Goal: Task Accomplishment & Management: Use online tool/utility

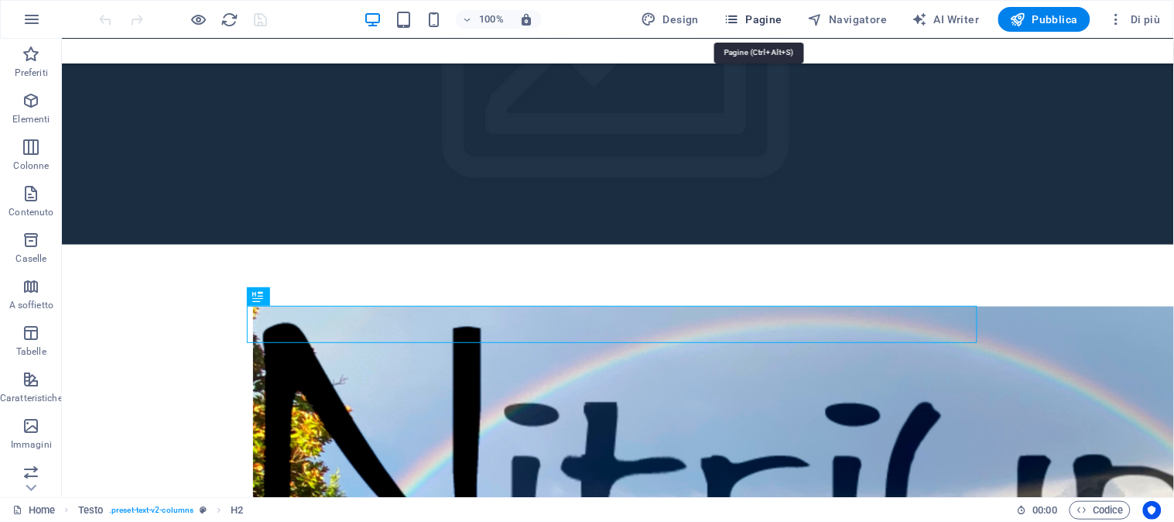
click at [761, 17] on span "Pagine" at bounding box center [753, 19] width 59 height 15
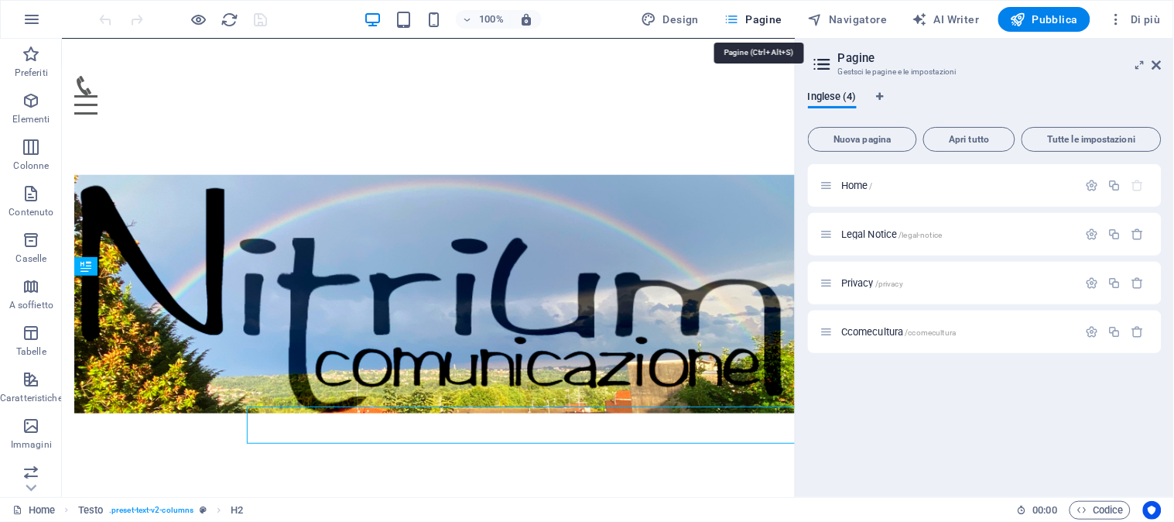
scroll to position [99, 0]
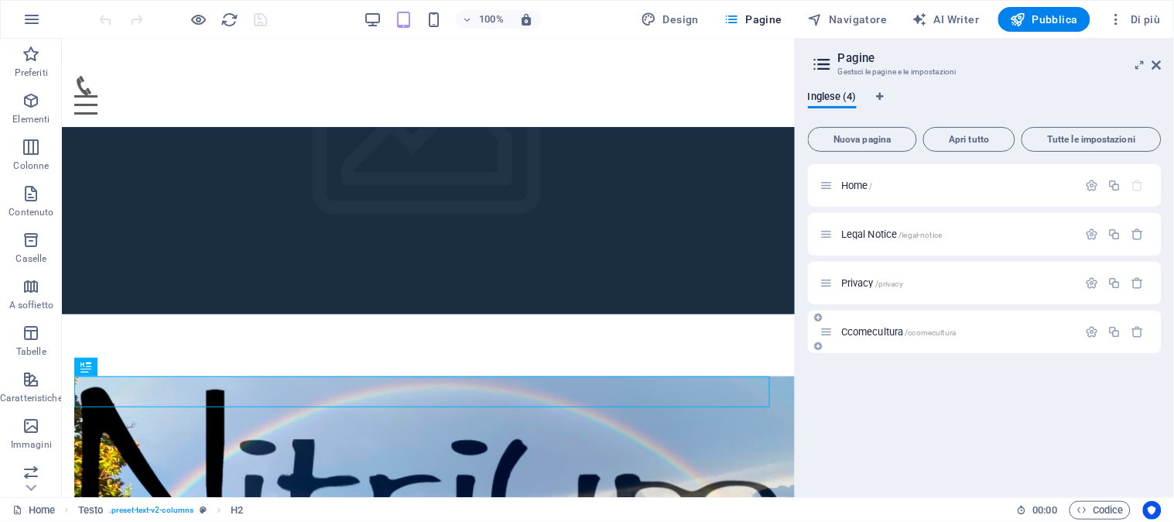
click at [862, 327] on span "Ccomecultura /ccomecultura" at bounding box center [898, 332] width 115 height 12
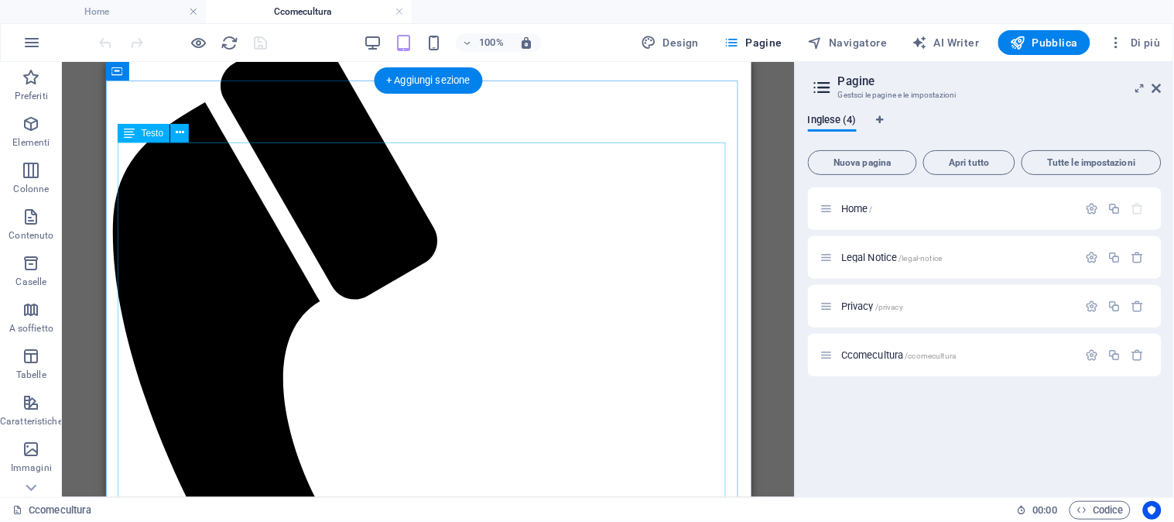
scroll to position [0, 0]
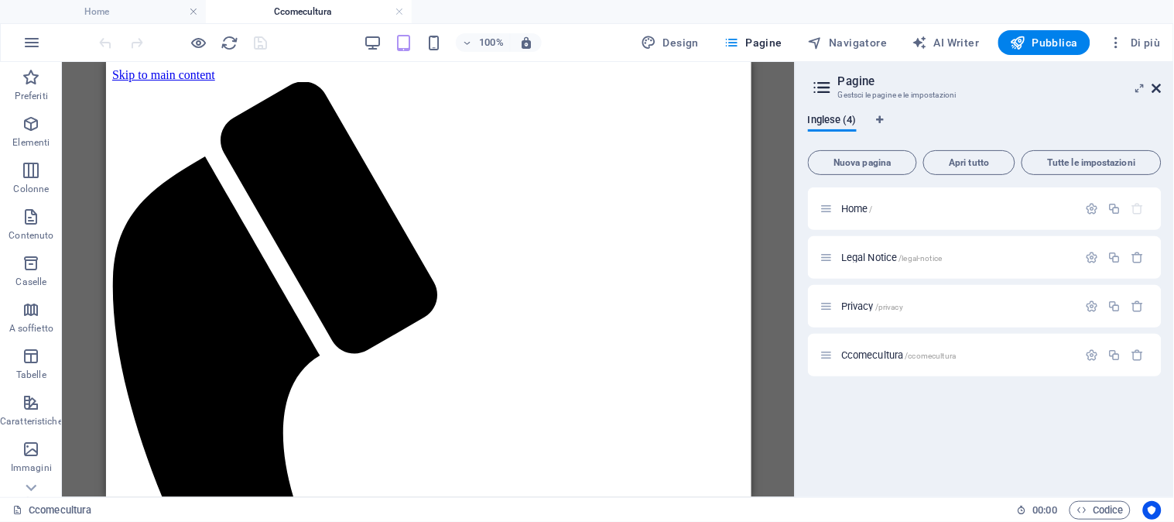
click at [1157, 84] on icon at bounding box center [1157, 88] width 9 height 12
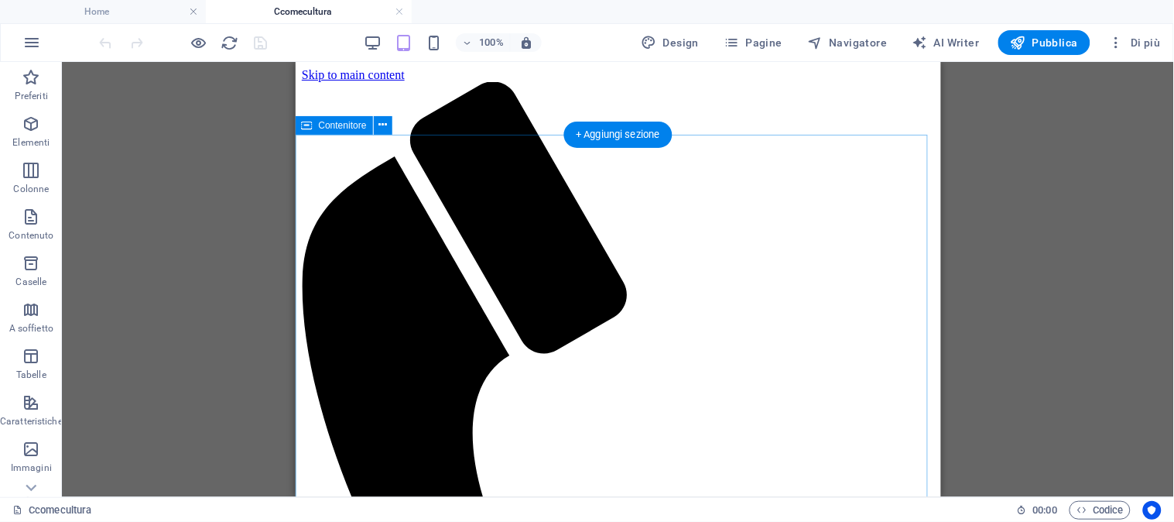
drag, startPoint x: 916, startPoint y: 220, endPoint x: 697, endPoint y: 176, distance: 224.2
drag, startPoint x: 919, startPoint y: 222, endPoint x: 909, endPoint y: 208, distance: 17.2
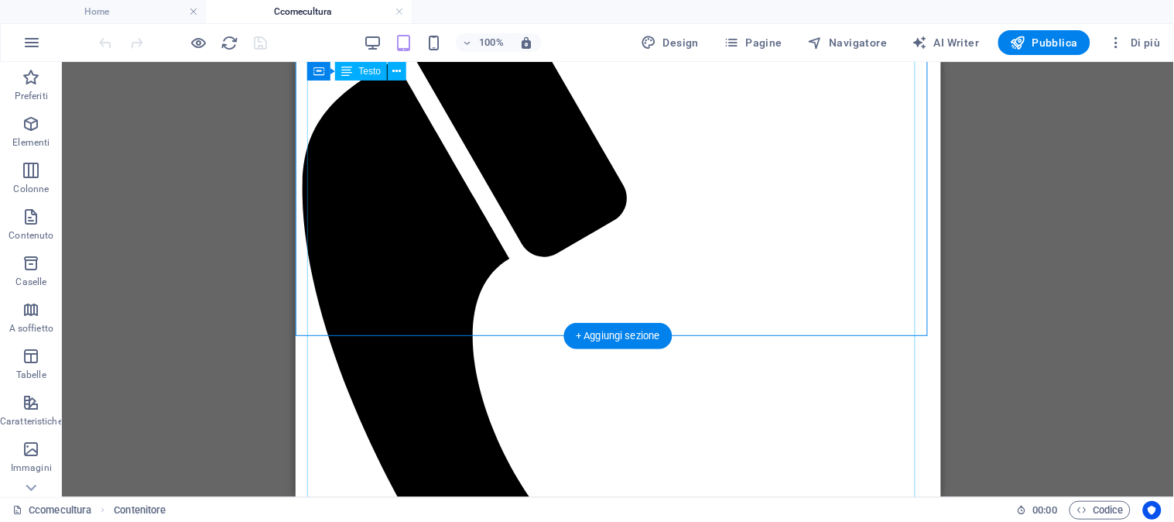
scroll to position [86, 0]
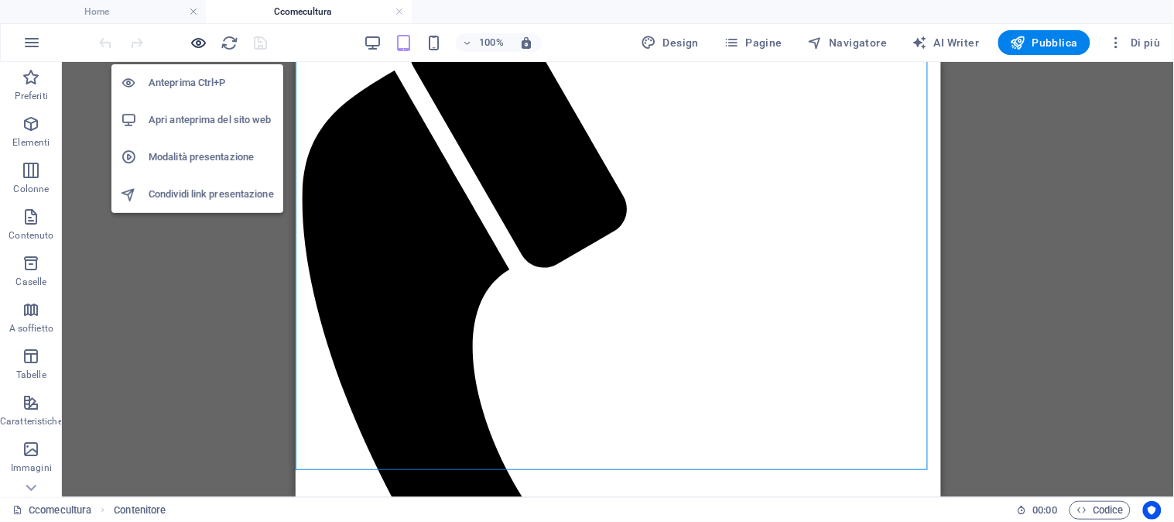
click at [195, 43] on icon "button" at bounding box center [199, 43] width 18 height 18
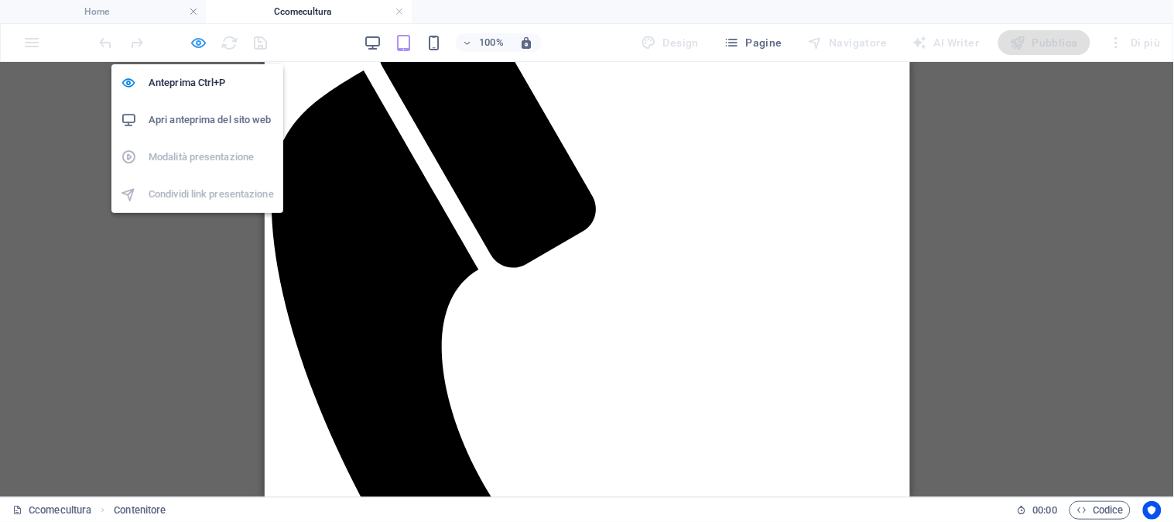
click at [195, 43] on icon "button" at bounding box center [199, 43] width 18 height 18
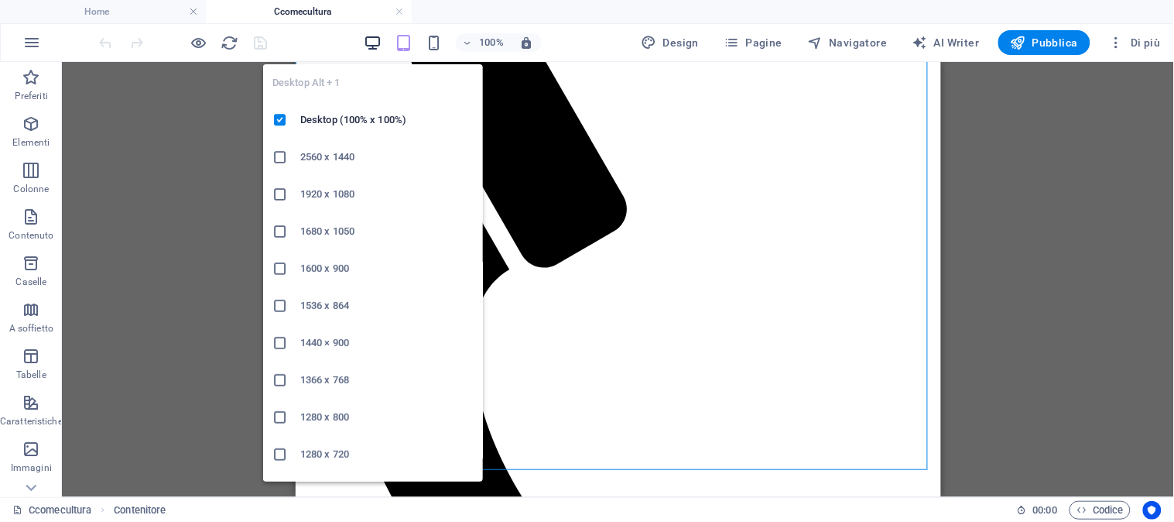
click at [375, 43] on icon "button" at bounding box center [373, 43] width 18 height 18
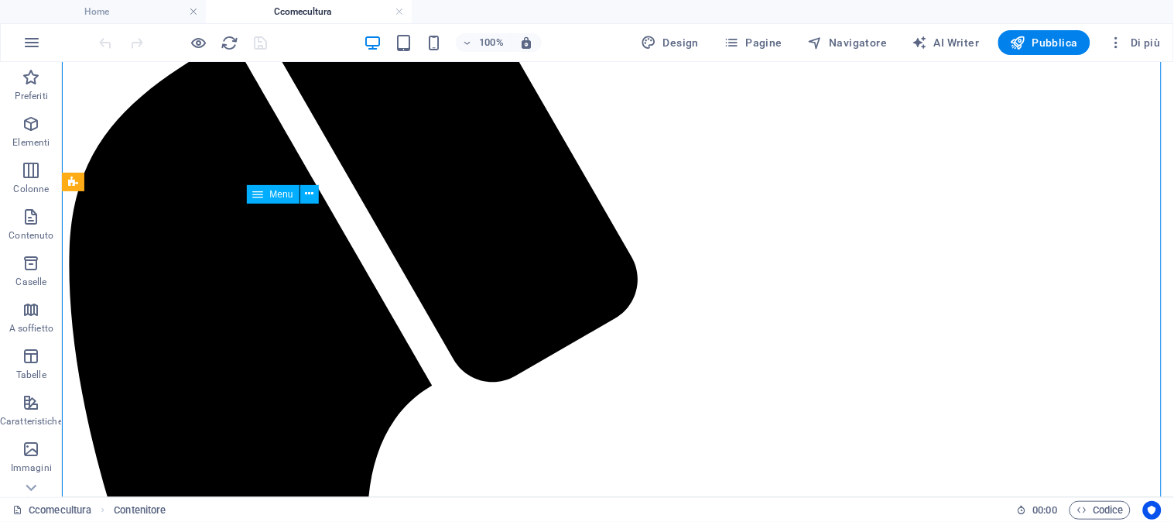
scroll to position [119, 0]
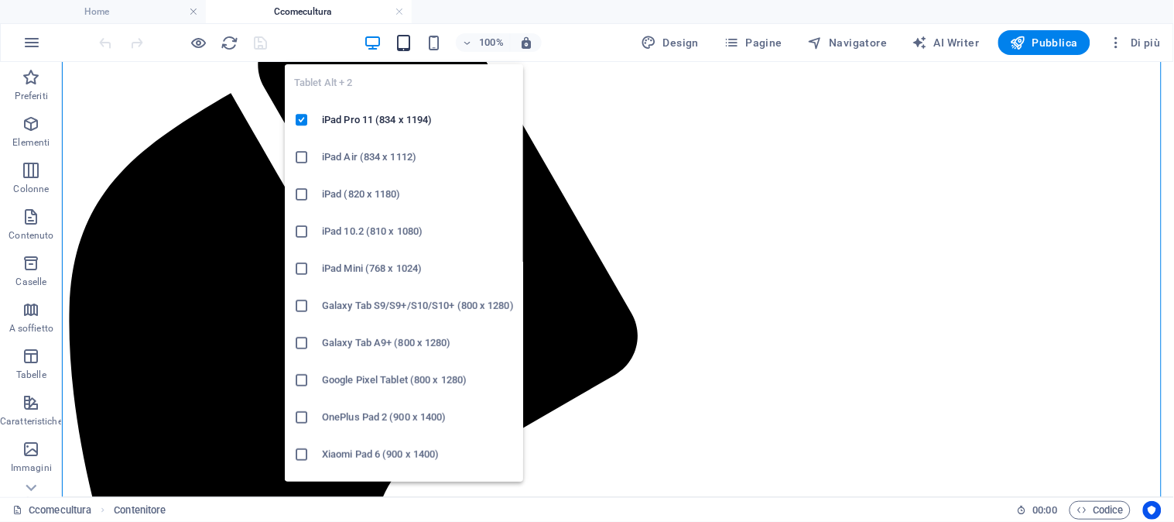
click at [406, 43] on icon "button" at bounding box center [404, 43] width 18 height 18
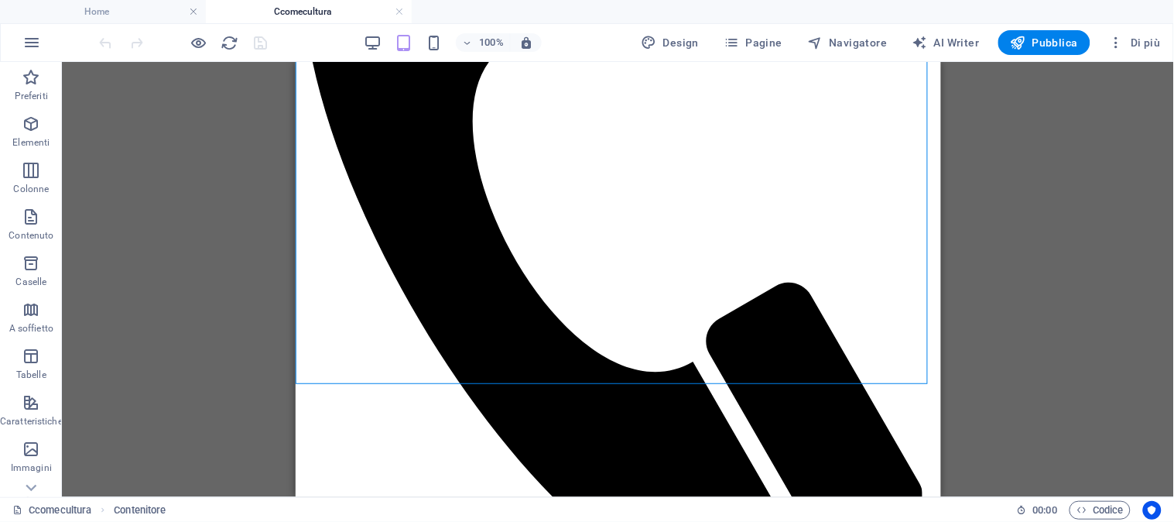
scroll to position [0, 0]
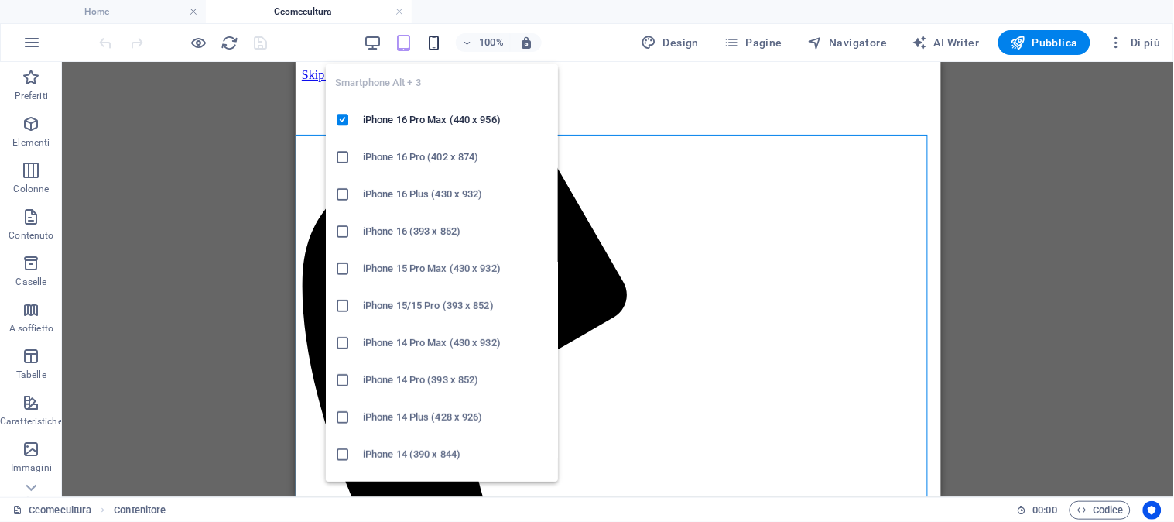
click at [434, 39] on icon "button" at bounding box center [435, 43] width 18 height 18
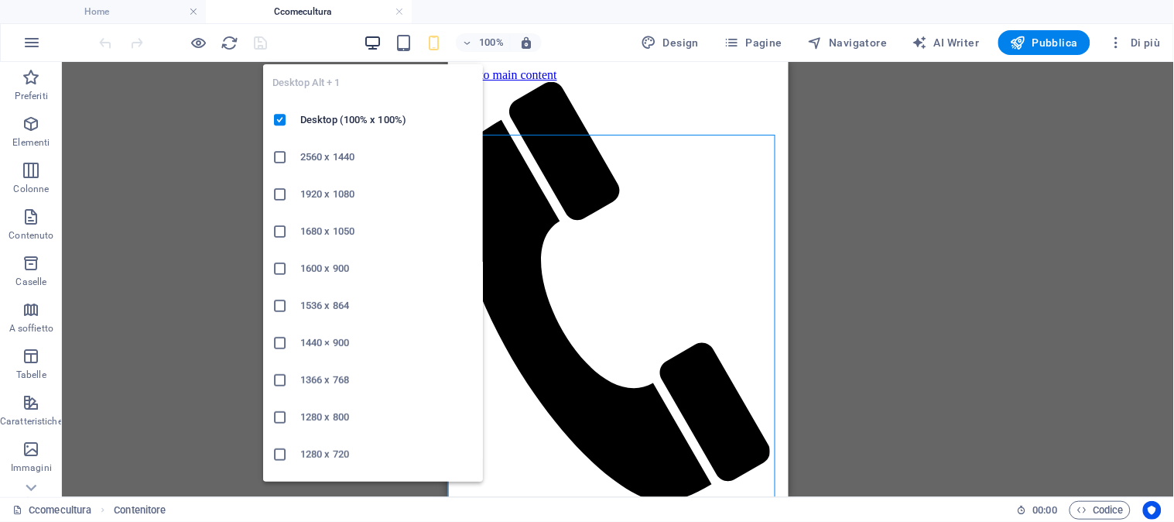
click at [382, 44] on icon "button" at bounding box center [373, 43] width 18 height 18
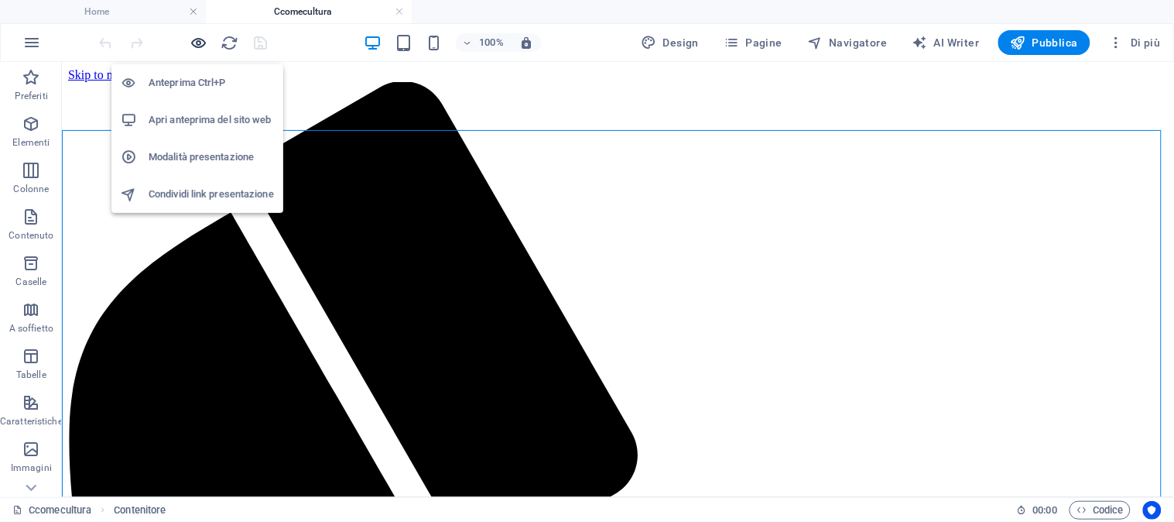
click at [197, 46] on icon "button" at bounding box center [199, 43] width 18 height 18
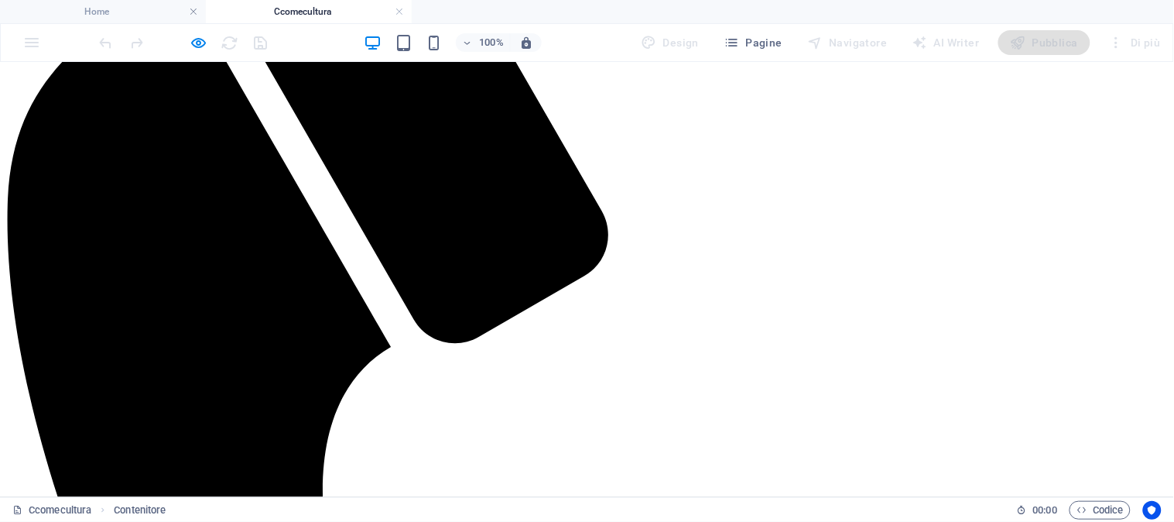
scroll to position [258, 0]
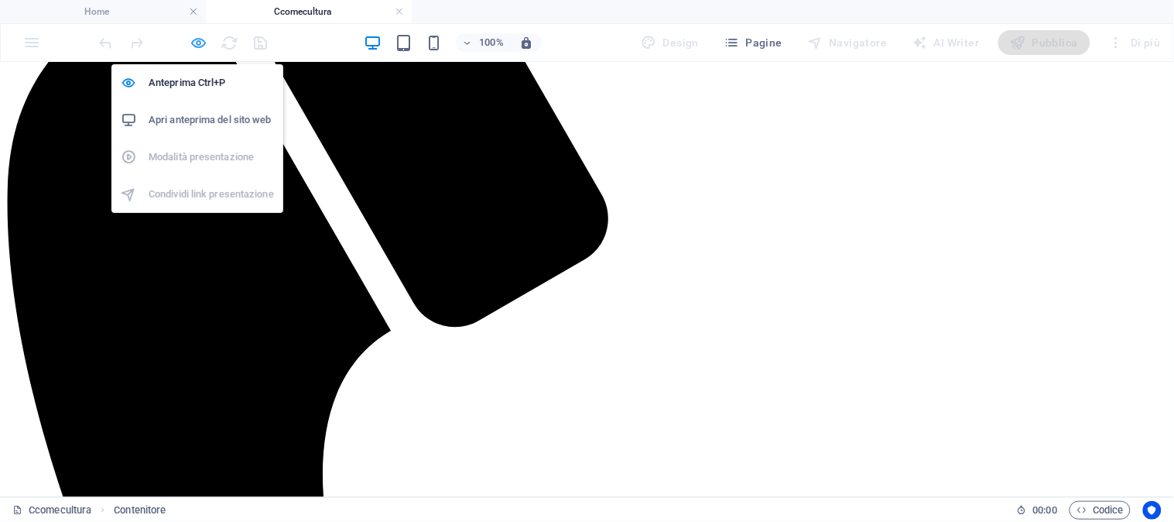
click at [199, 42] on icon "button" at bounding box center [199, 43] width 18 height 18
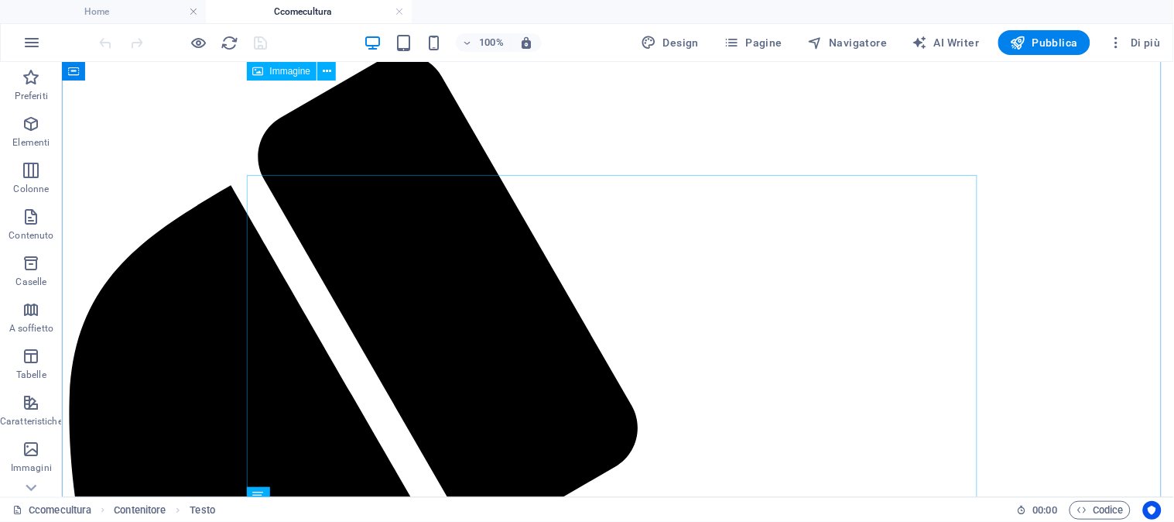
scroll to position [0, 0]
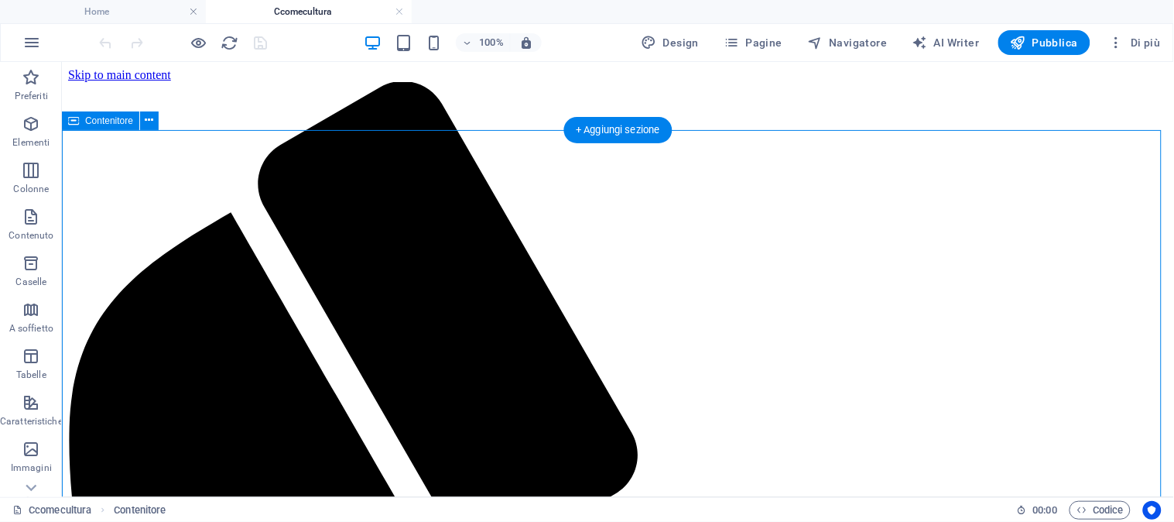
drag, startPoint x: 988, startPoint y: 194, endPoint x: 961, endPoint y: 201, distance: 27.4
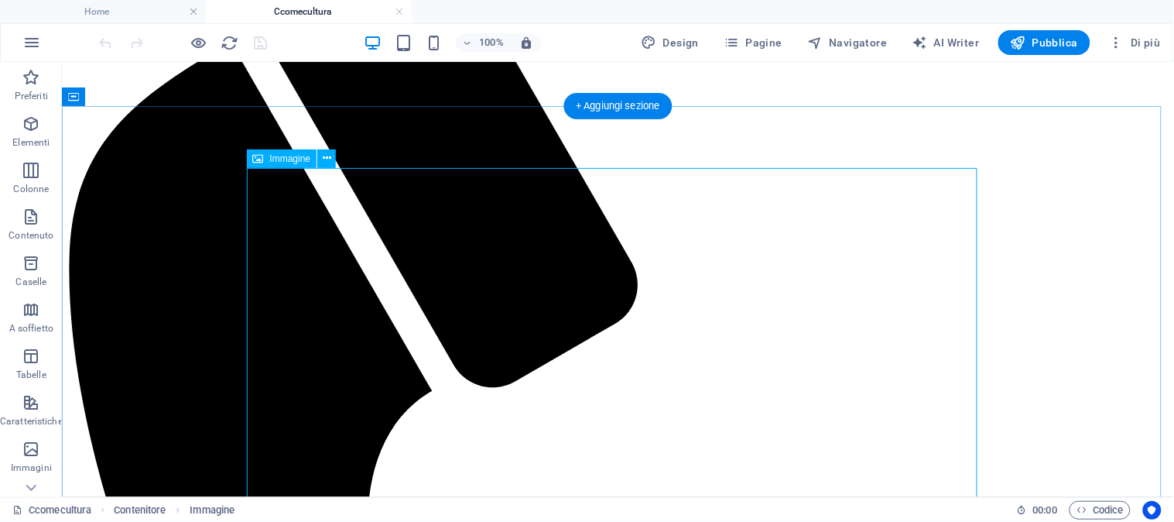
scroll to position [258, 0]
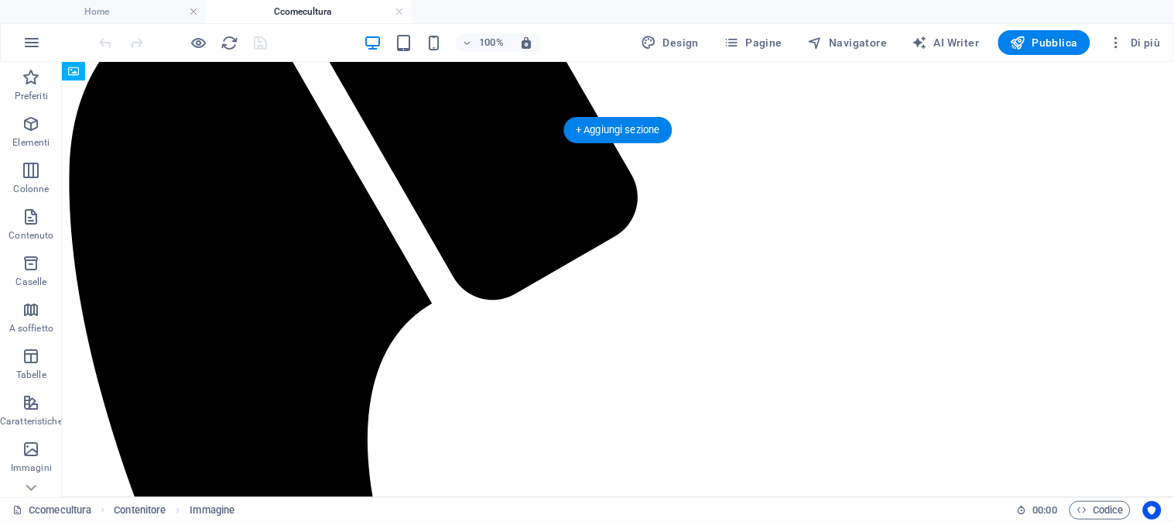
scroll to position [0, 0]
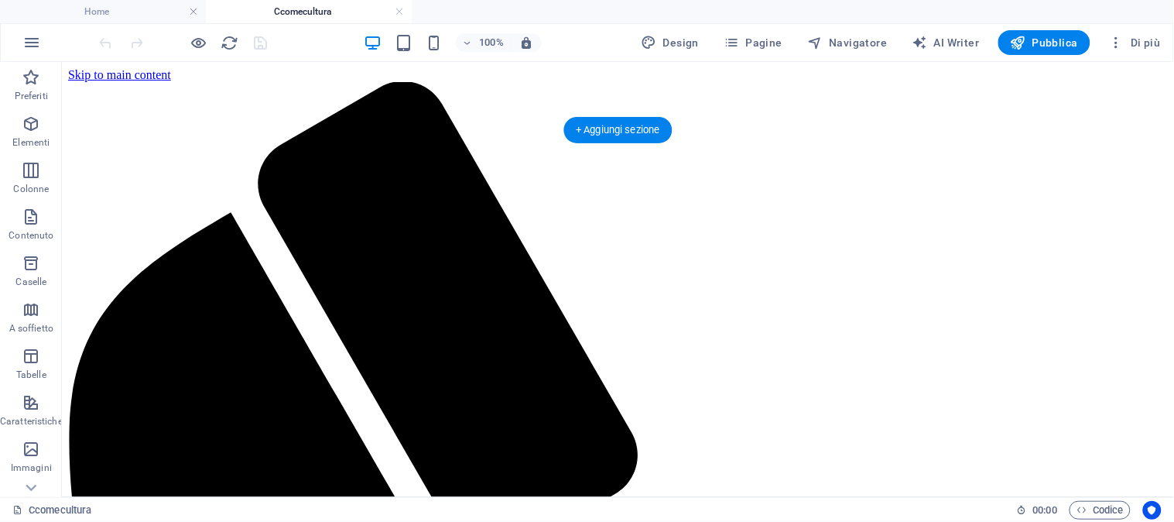
drag, startPoint x: 481, startPoint y: 211, endPoint x: 485, endPoint y: 221, distance: 11.1
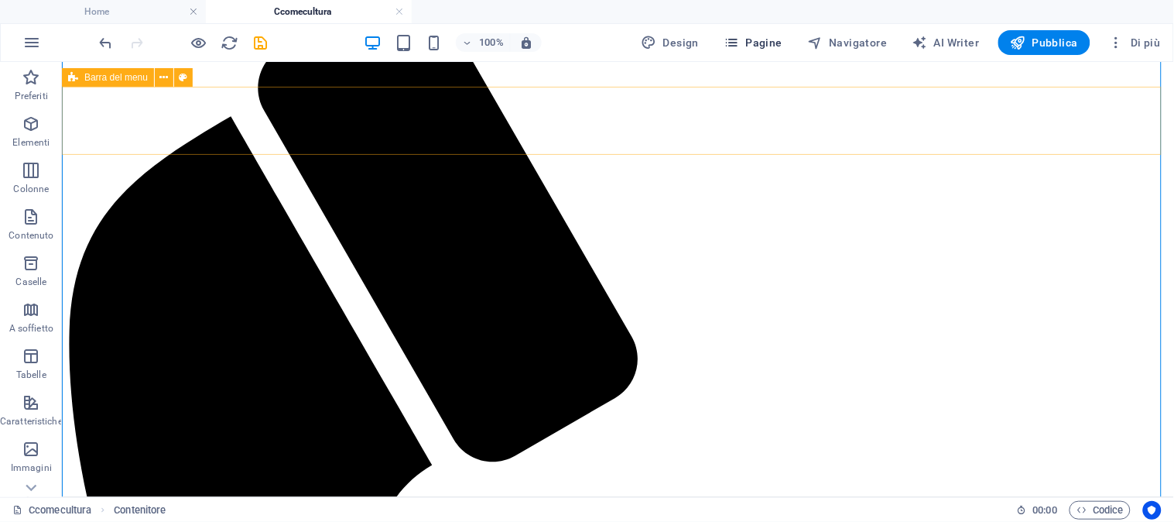
scroll to position [86, 0]
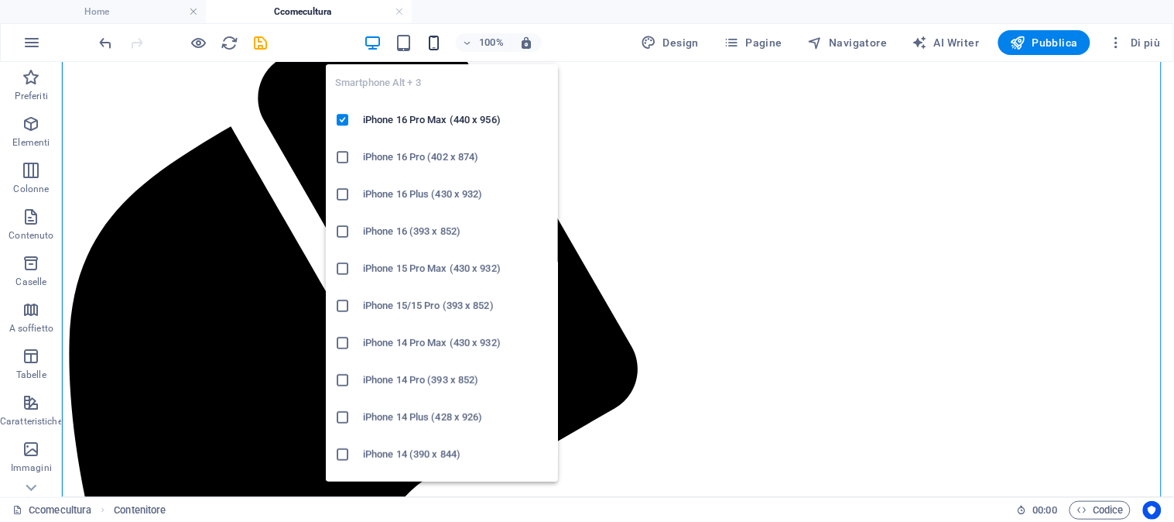
click at [436, 40] on icon "button" at bounding box center [435, 43] width 18 height 18
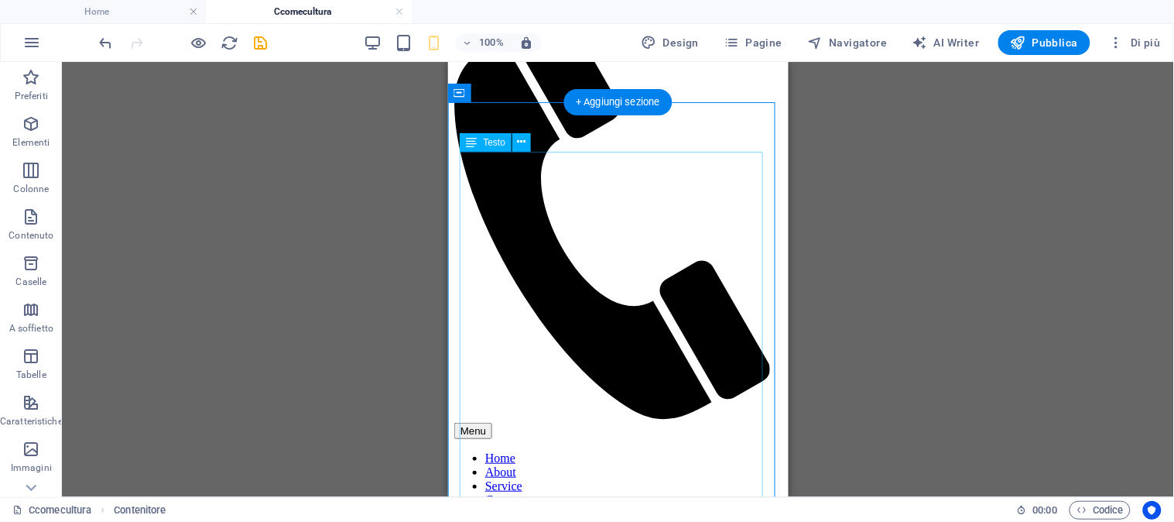
scroll to position [0, 0]
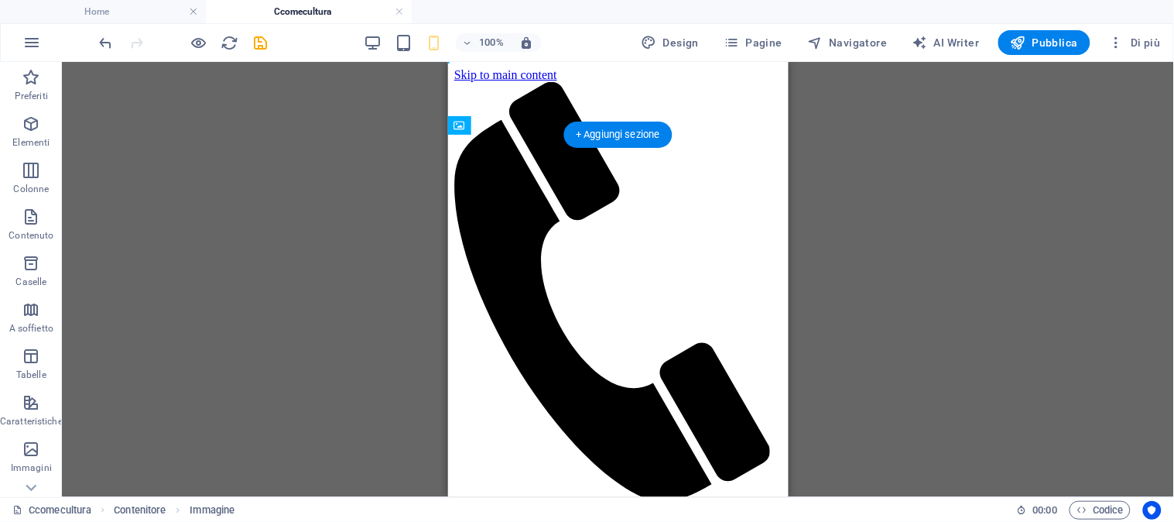
drag, startPoint x: 768, startPoint y: 217, endPoint x: 689, endPoint y: 190, distance: 83.5
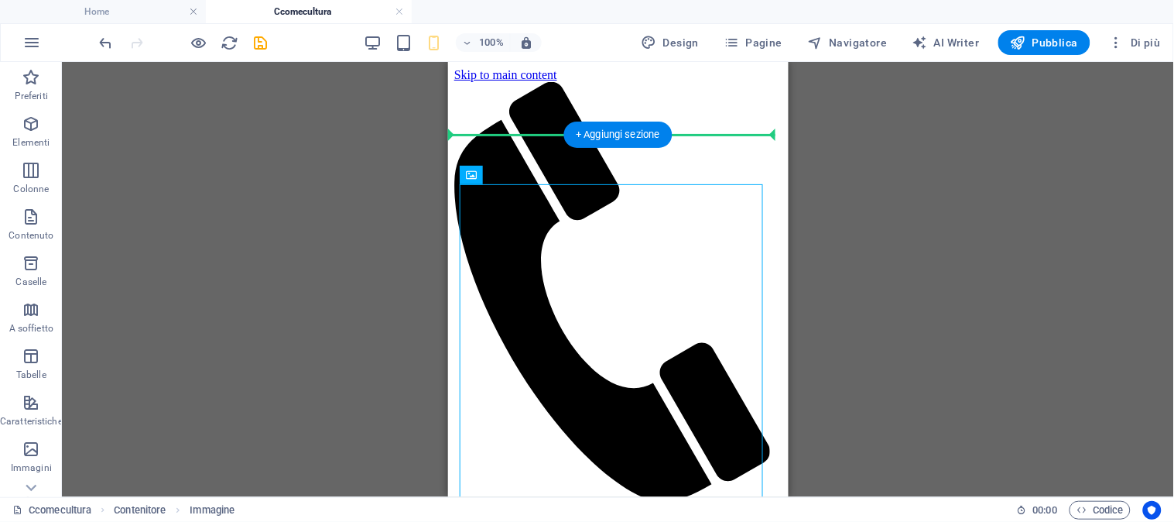
drag, startPoint x: 688, startPoint y: 204, endPoint x: 759, endPoint y: 164, distance: 81.4
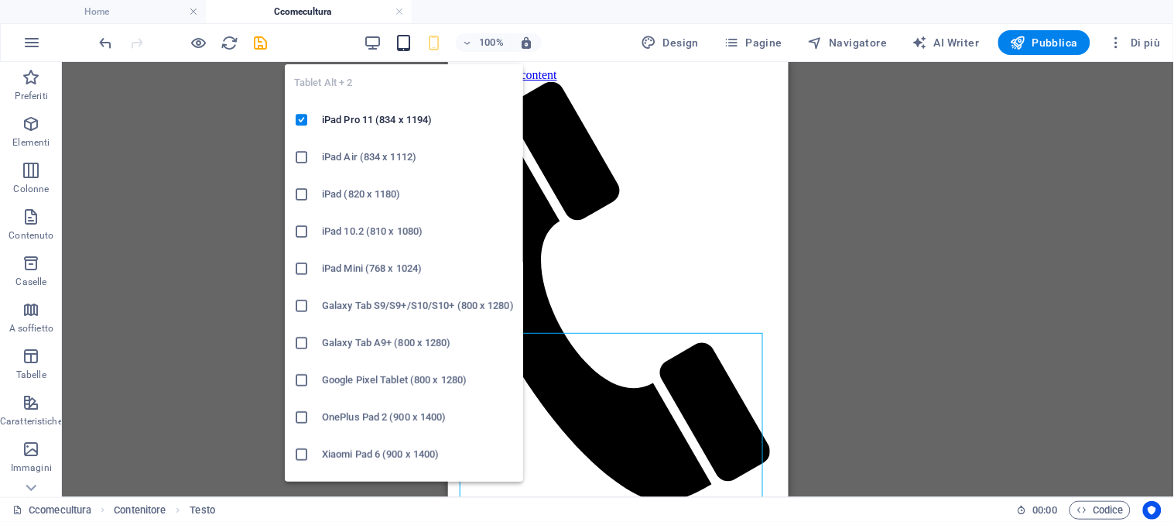
click at [409, 39] on icon "button" at bounding box center [404, 43] width 18 height 18
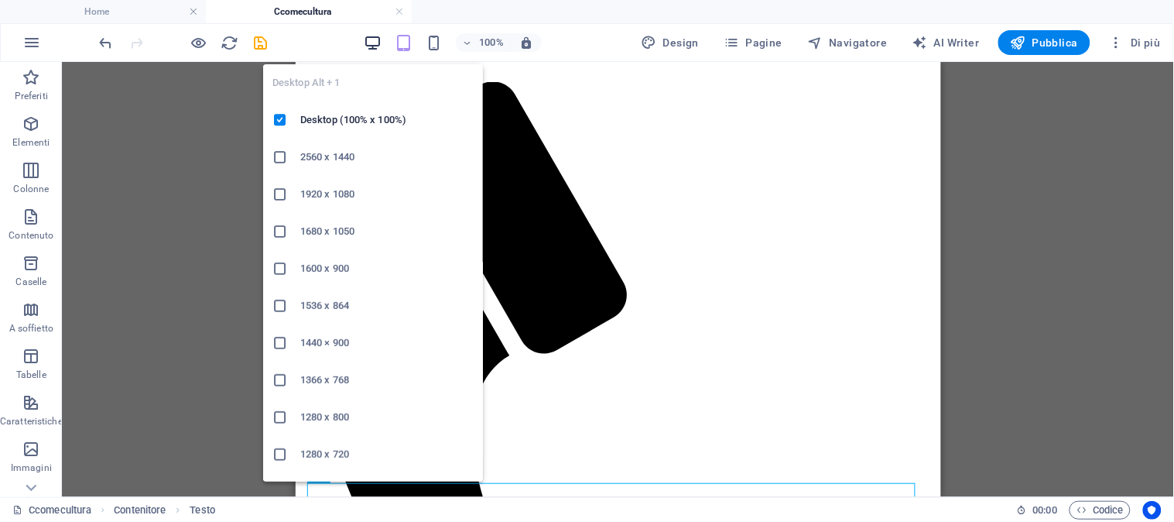
click at [375, 40] on icon "button" at bounding box center [373, 43] width 18 height 18
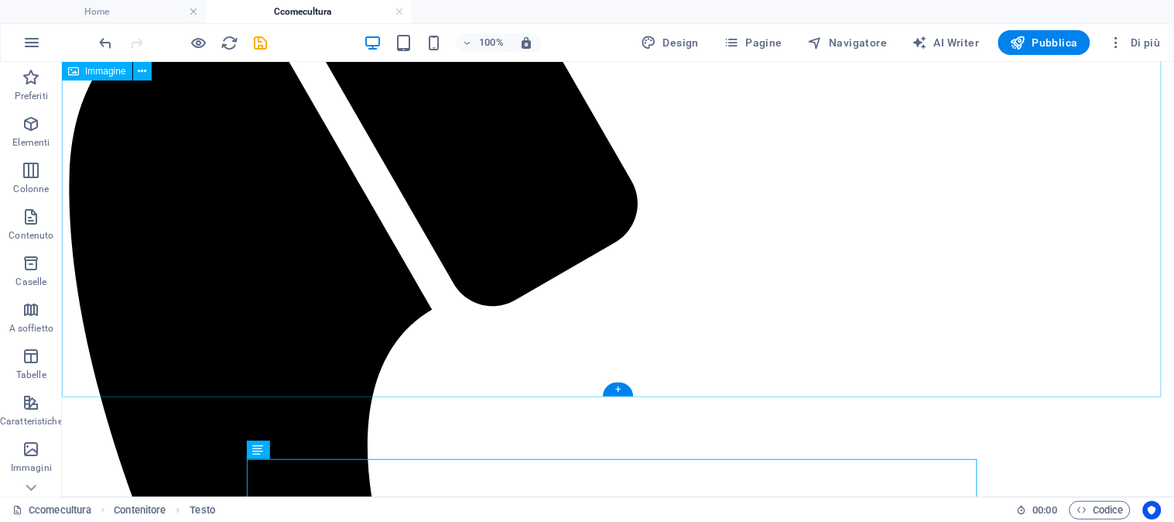
scroll to position [166, 0]
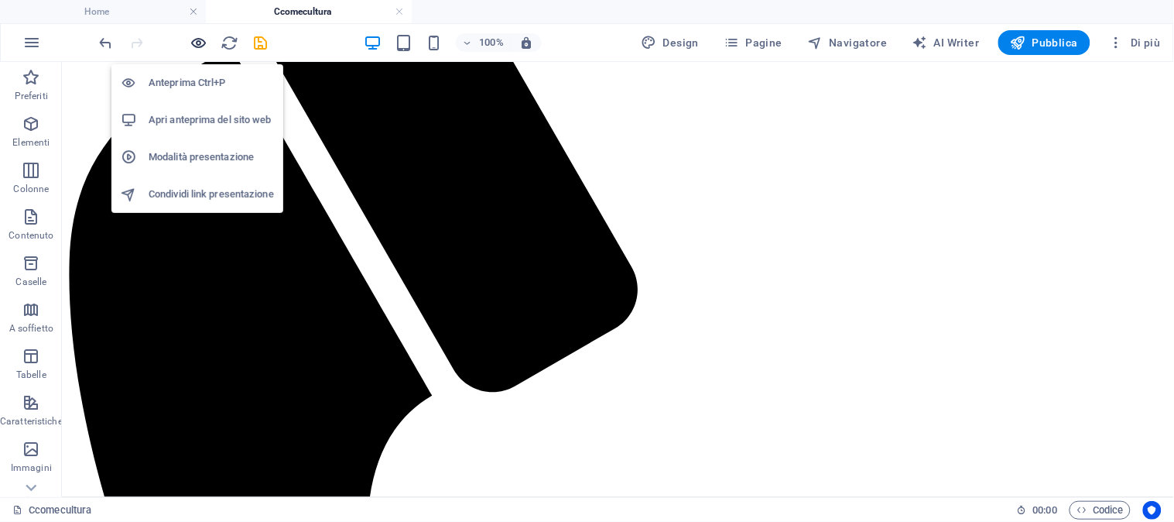
click at [198, 37] on icon "button" at bounding box center [199, 43] width 18 height 18
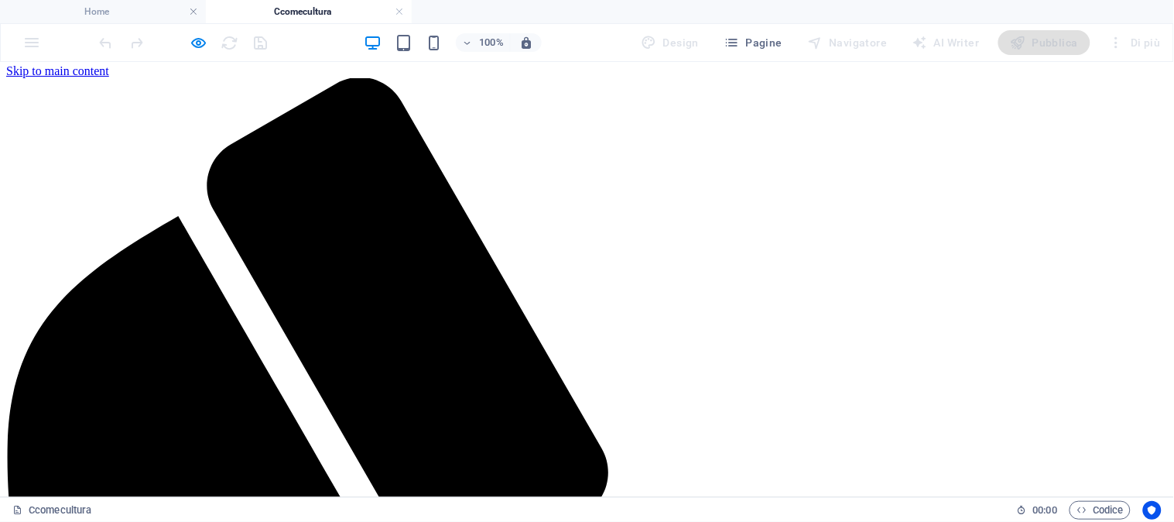
scroll to position [0, 0]
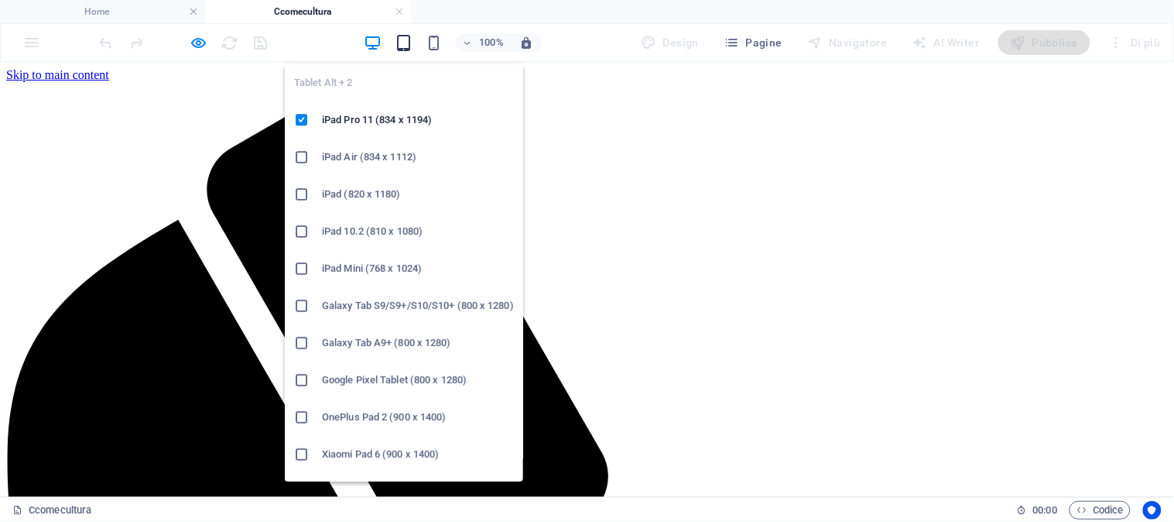
click at [404, 42] on icon "button" at bounding box center [404, 43] width 18 height 18
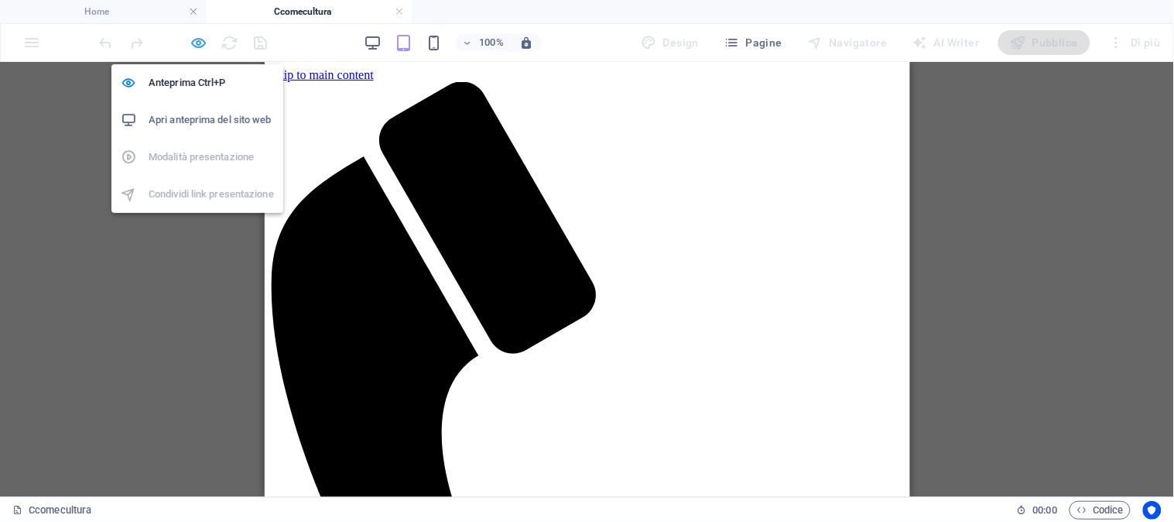
click at [195, 41] on icon "button" at bounding box center [199, 43] width 18 height 18
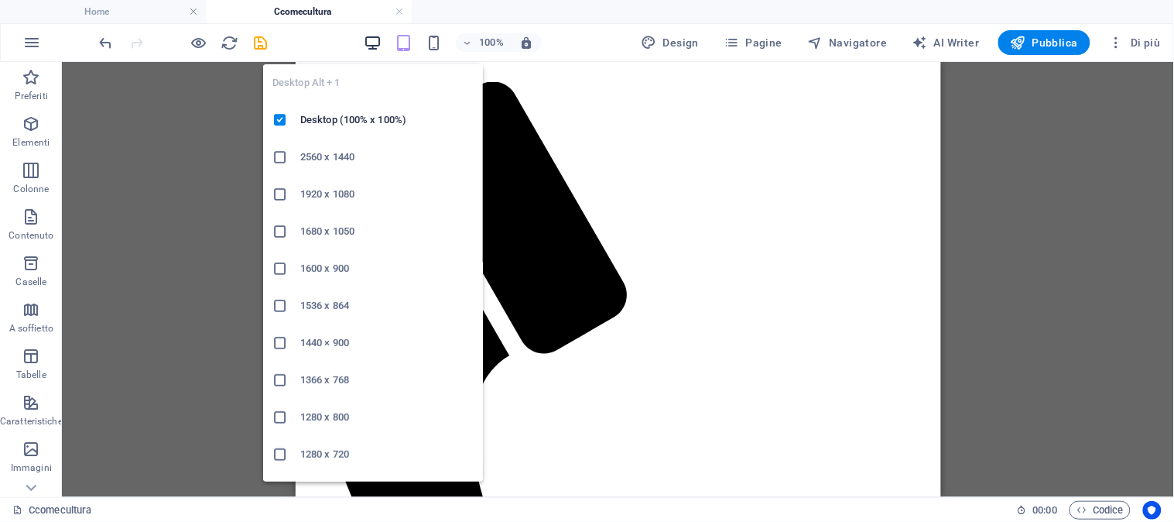
click at [372, 39] on icon "button" at bounding box center [373, 43] width 18 height 18
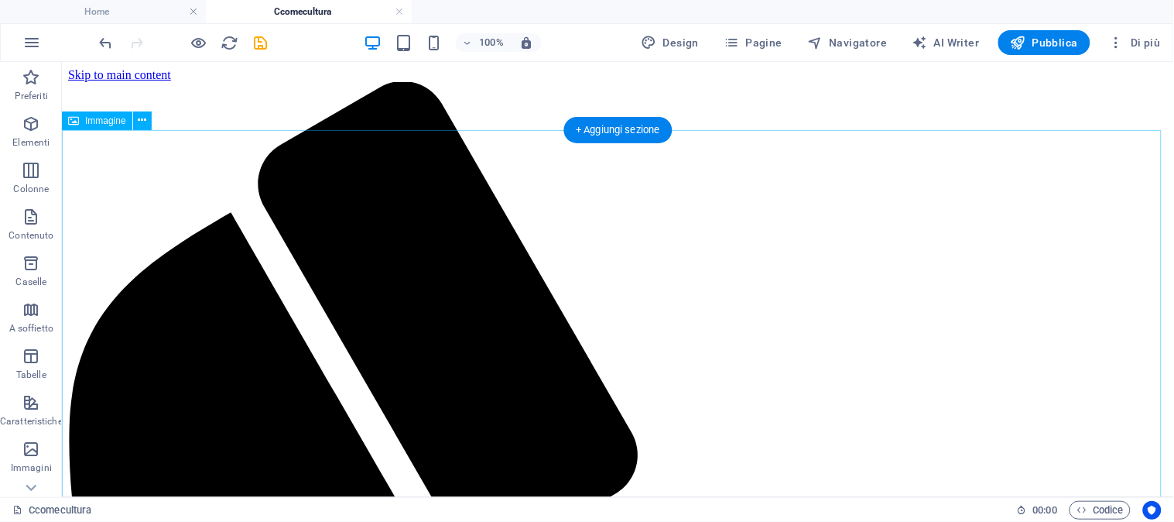
click at [95, 121] on span "Immagine" at bounding box center [105, 120] width 41 height 9
click at [94, 125] on span "Immagine" at bounding box center [105, 120] width 41 height 9
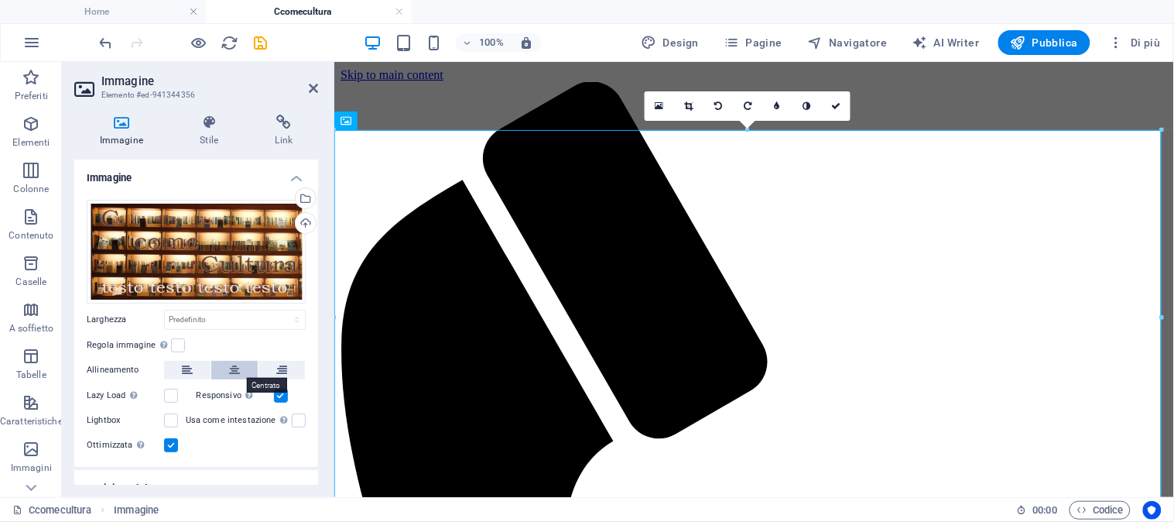
click at [234, 368] on icon at bounding box center [234, 370] width 11 height 19
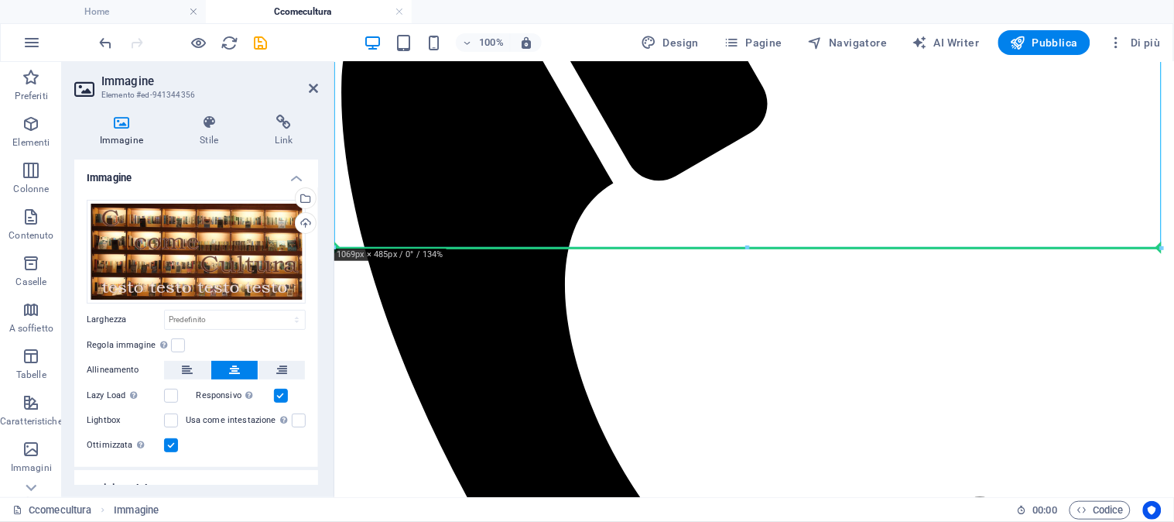
drag, startPoint x: 709, startPoint y: 191, endPoint x: 750, endPoint y: 289, distance: 105.8
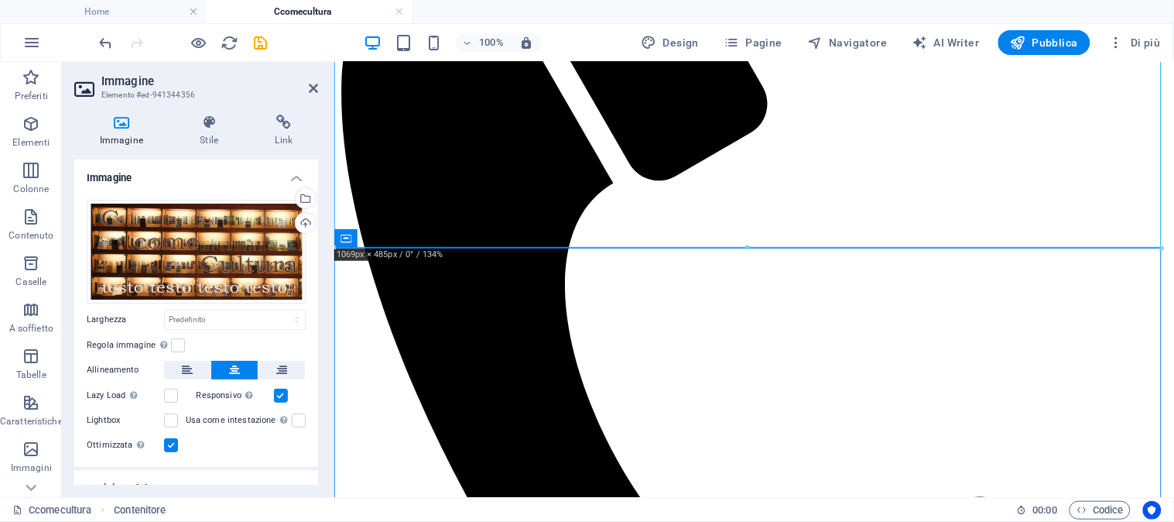
scroll to position [382, 0]
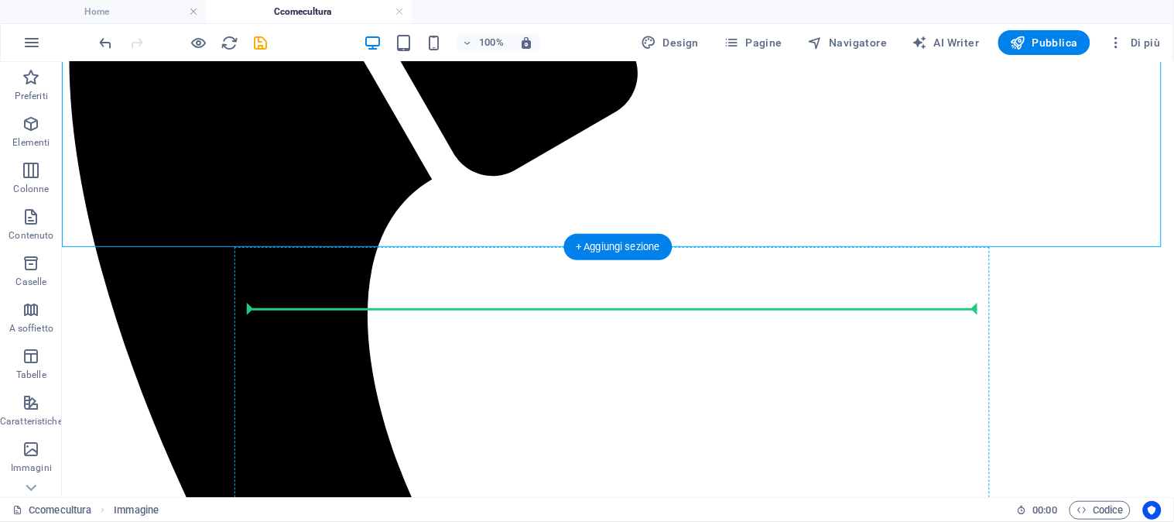
drag, startPoint x: 557, startPoint y: 204, endPoint x: 572, endPoint y: 317, distance: 113.2
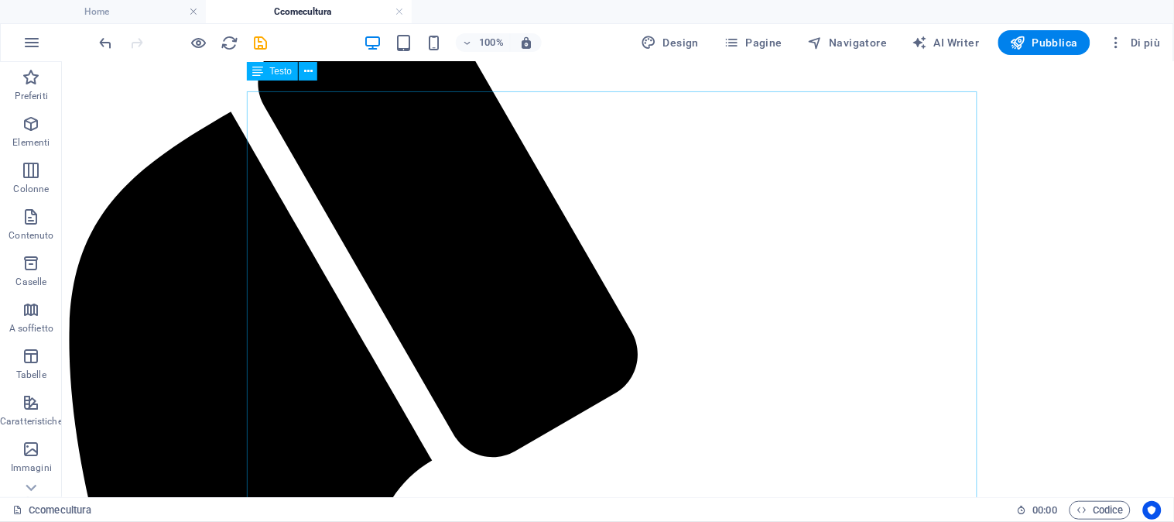
scroll to position [0, 0]
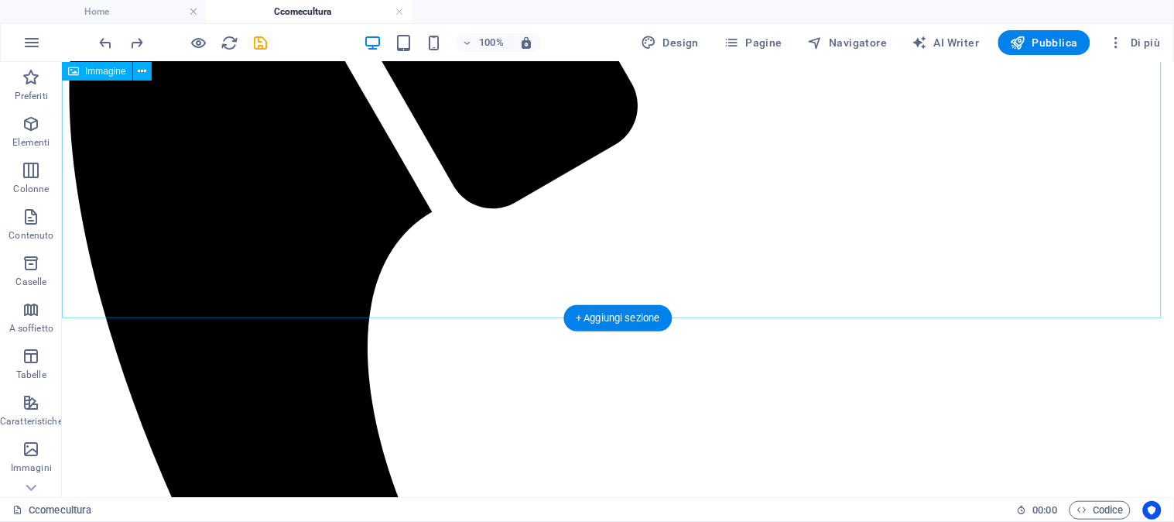
scroll to position [358, 0]
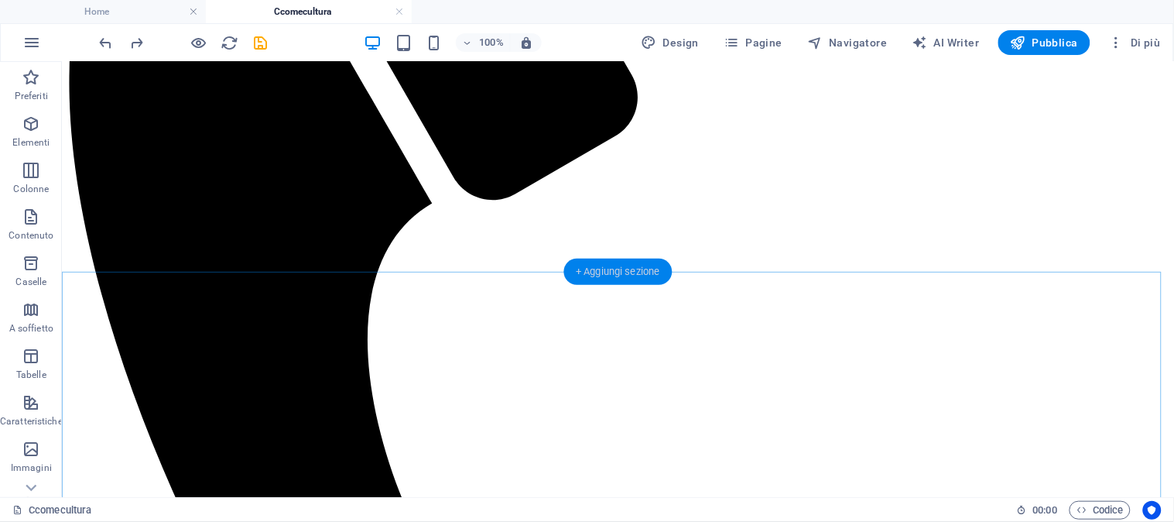
click at [627, 269] on div "+ Aggiungi sezione" at bounding box center [617, 272] width 109 height 26
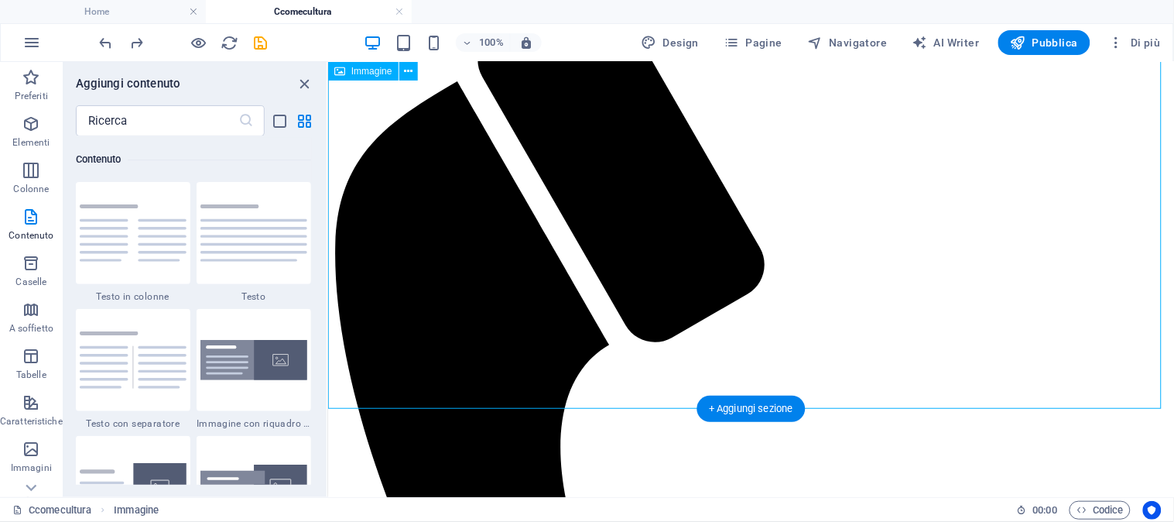
scroll to position [0, 0]
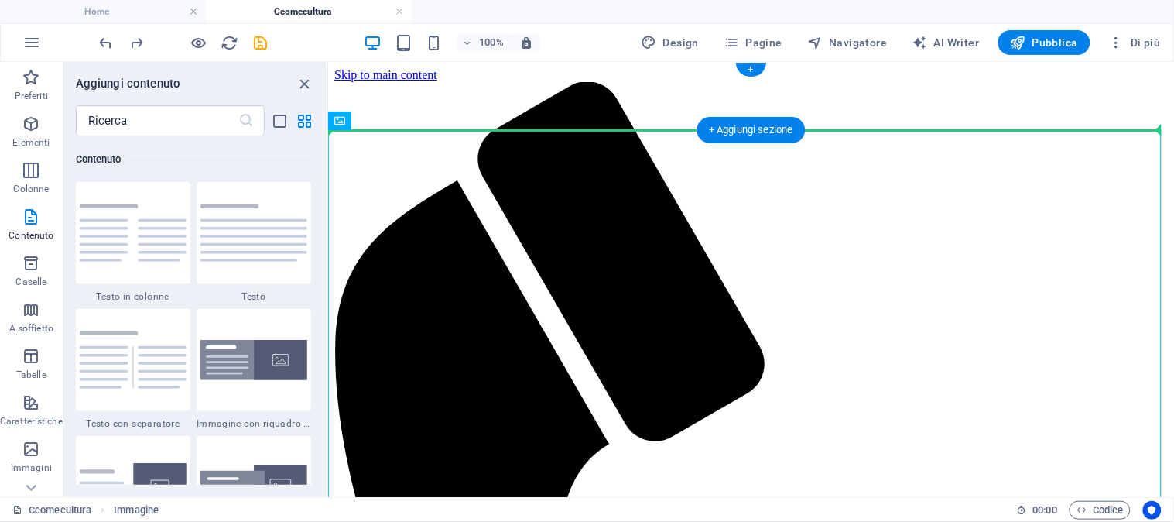
drag, startPoint x: 817, startPoint y: 155, endPoint x: 806, endPoint y: 118, distance: 38.7
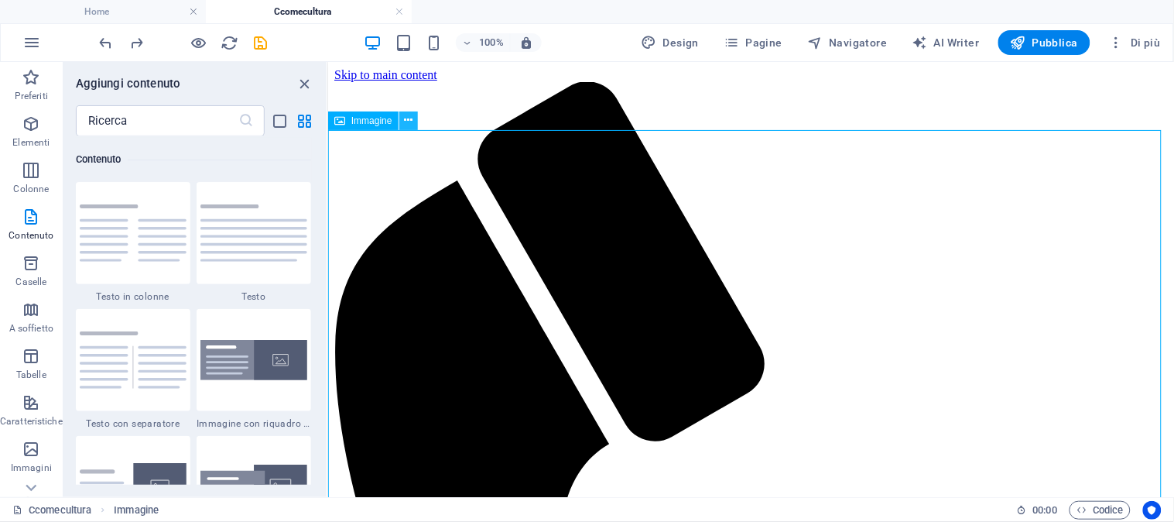
click at [409, 119] on icon at bounding box center [408, 120] width 9 height 16
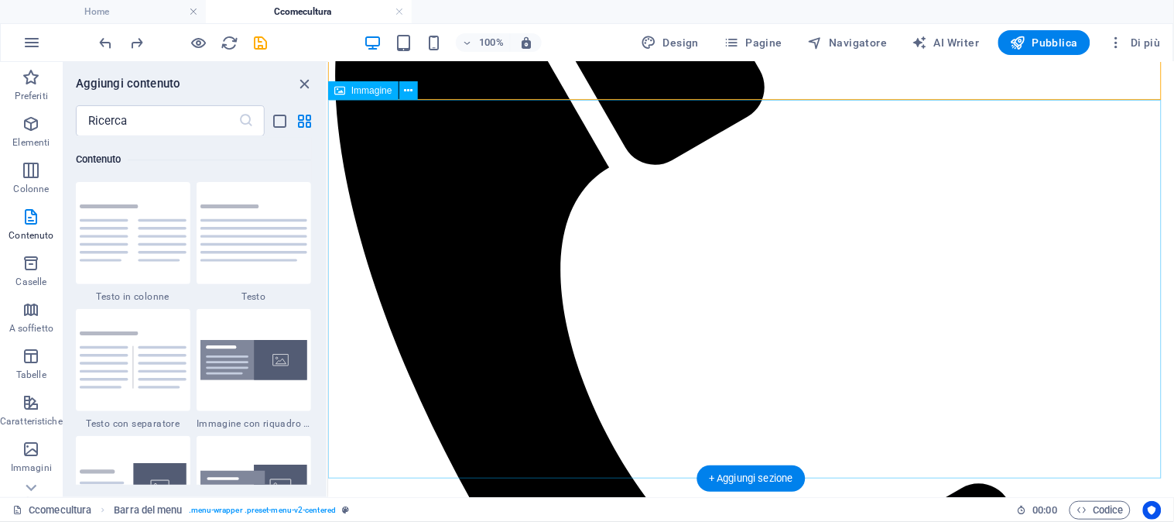
scroll to position [344, 0]
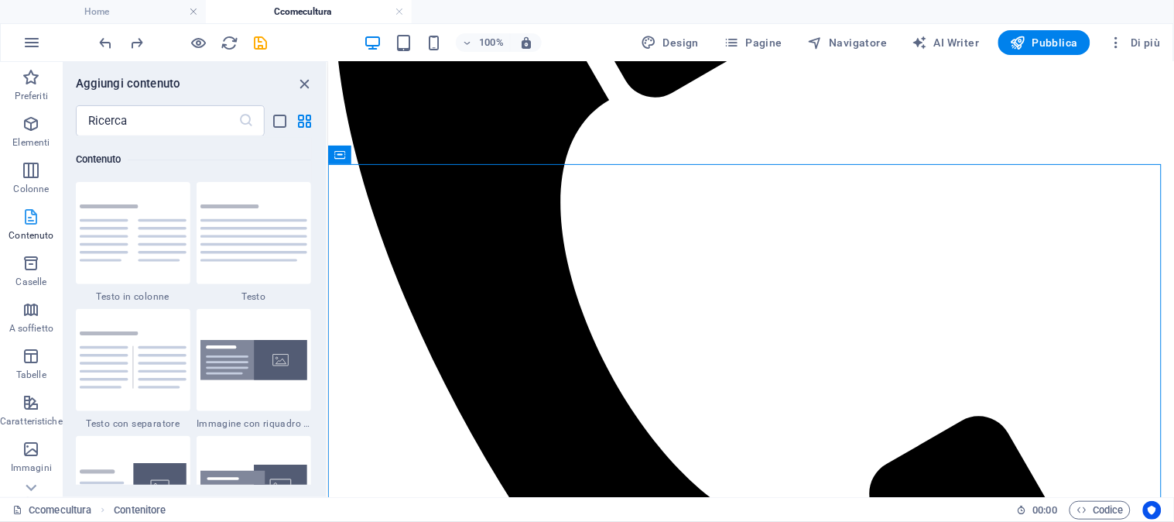
click at [32, 219] on icon "button" at bounding box center [31, 216] width 19 height 19
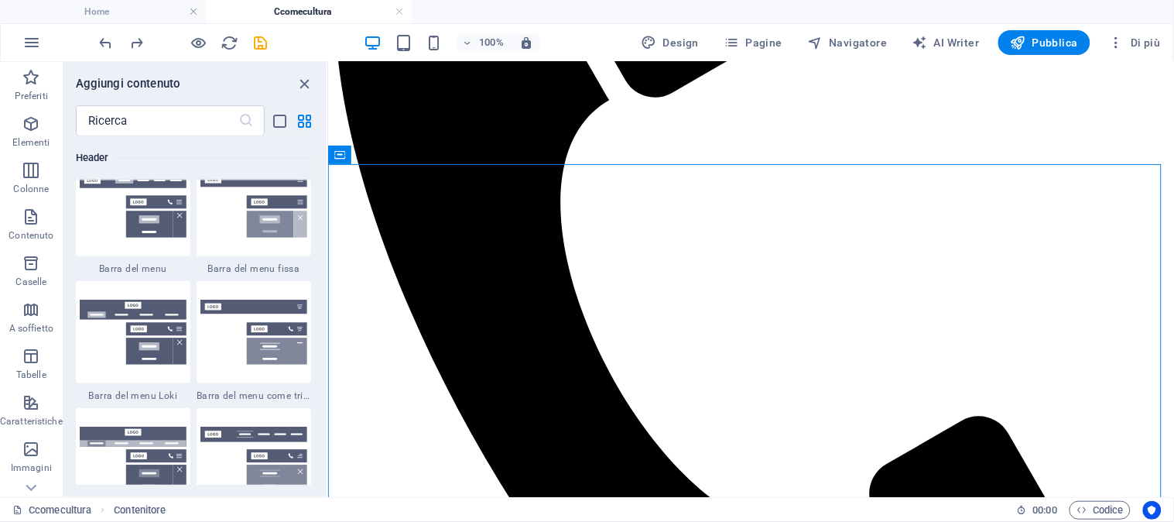
scroll to position [9501, 0]
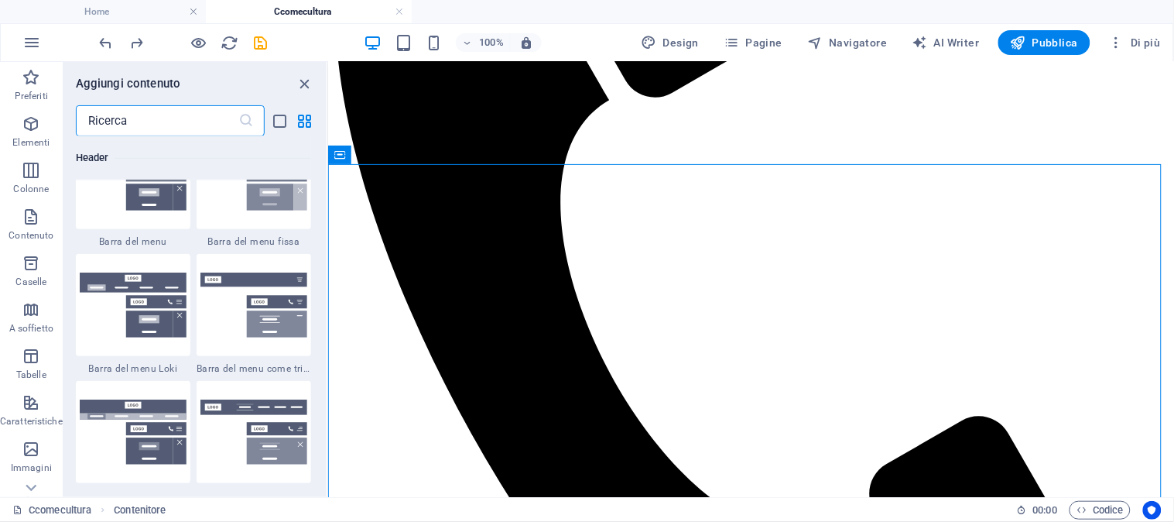
click at [157, 118] on input "text" at bounding box center [157, 120] width 163 height 31
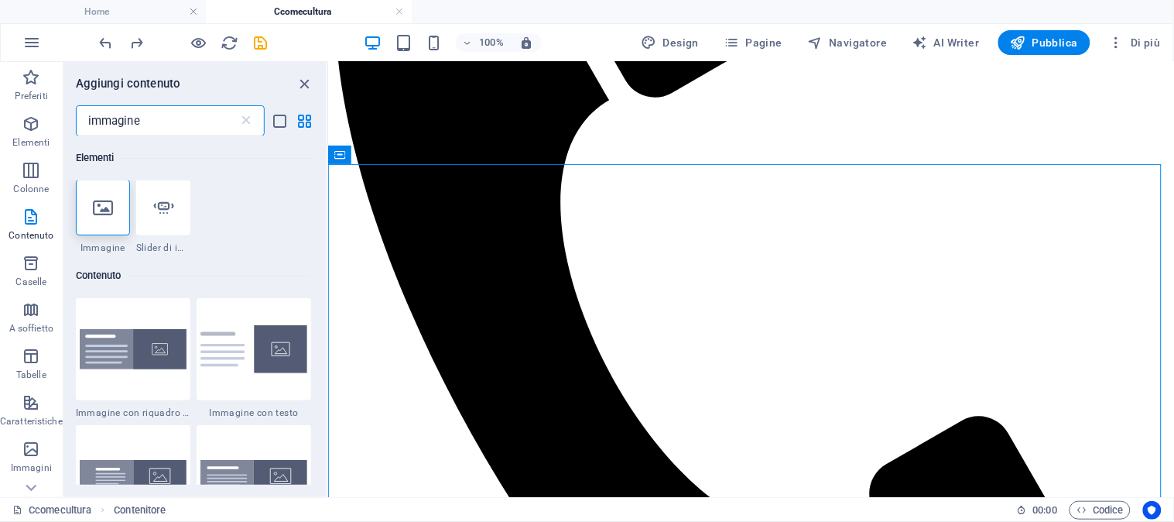
scroll to position [0, 0]
type input "immagine"
click at [101, 214] on icon at bounding box center [103, 208] width 20 height 20
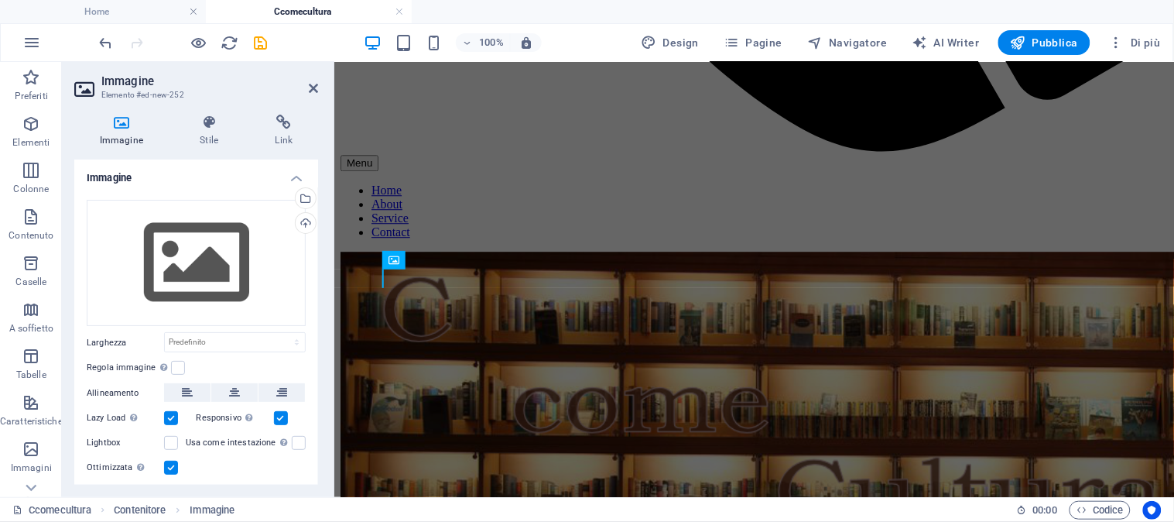
click at [101, 214] on div "Trascina qui i file, fai clic per sceglierli o selezionali da File o dalle nost…" at bounding box center [196, 263] width 219 height 127
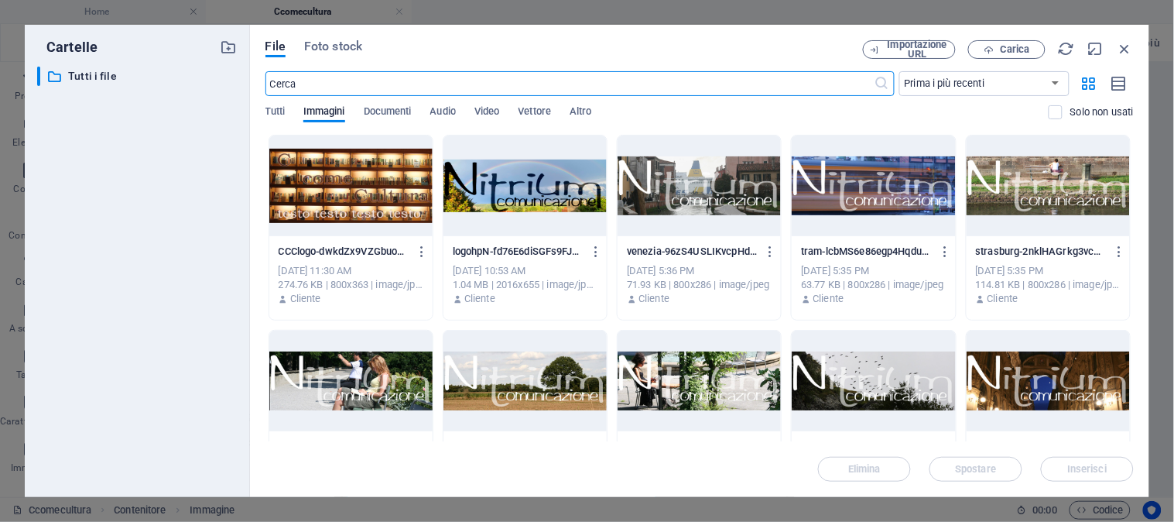
scroll to position [129, 0]
click at [1123, 40] on icon "button" at bounding box center [1125, 48] width 17 height 17
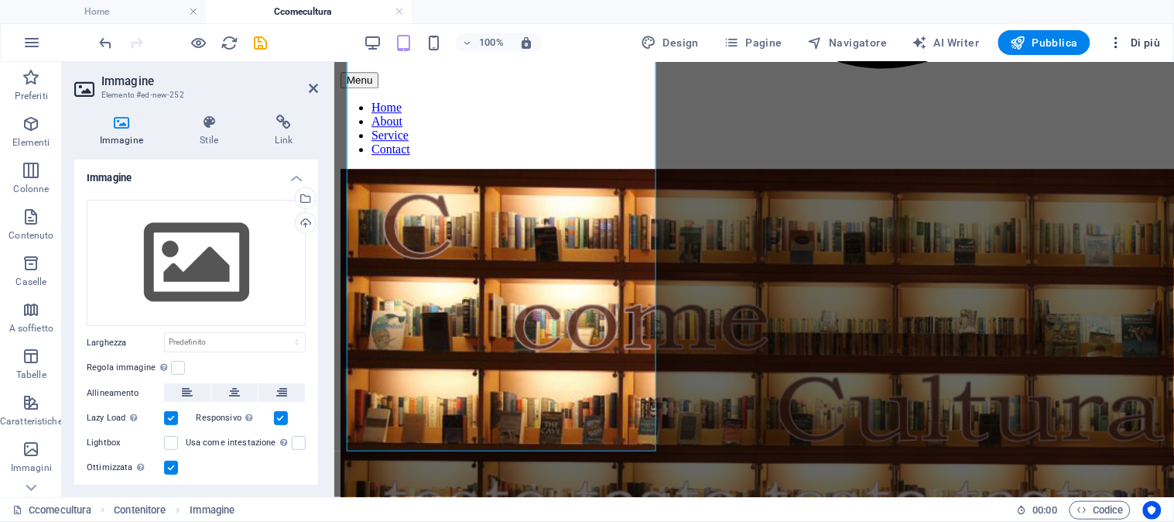
scroll to position [1090, 0]
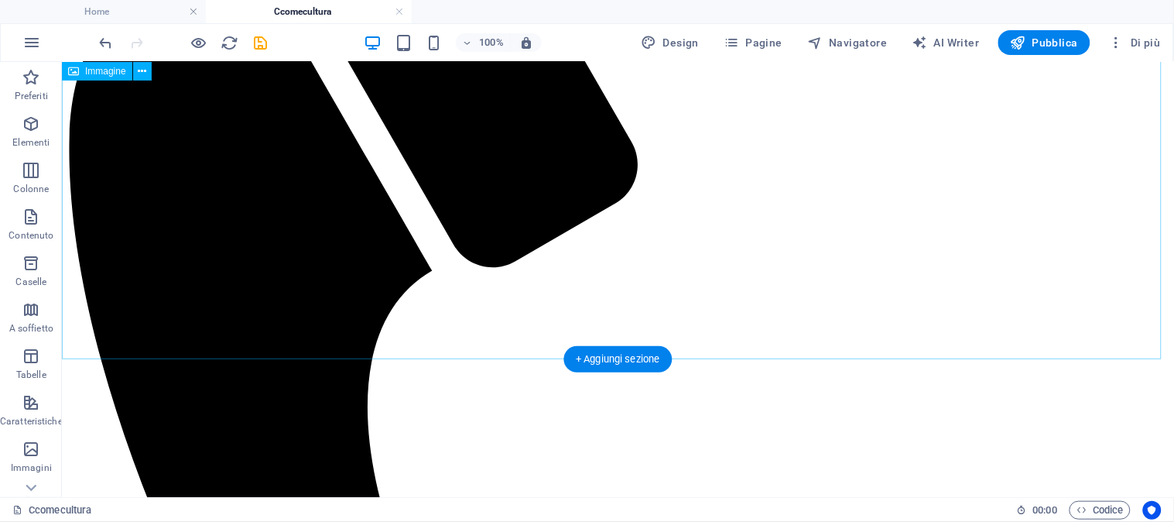
scroll to position [267, 0]
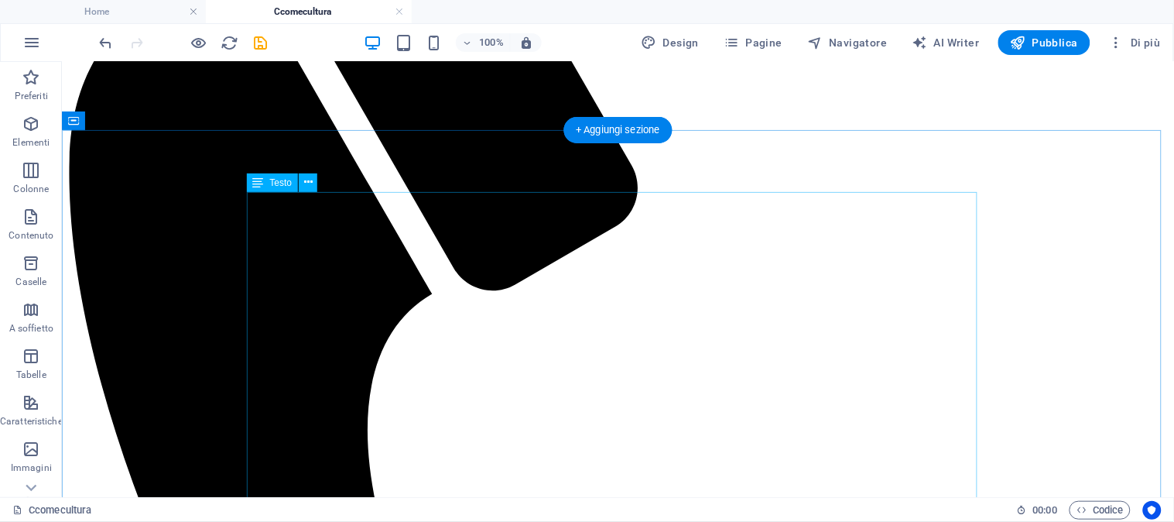
scroll to position [0, 0]
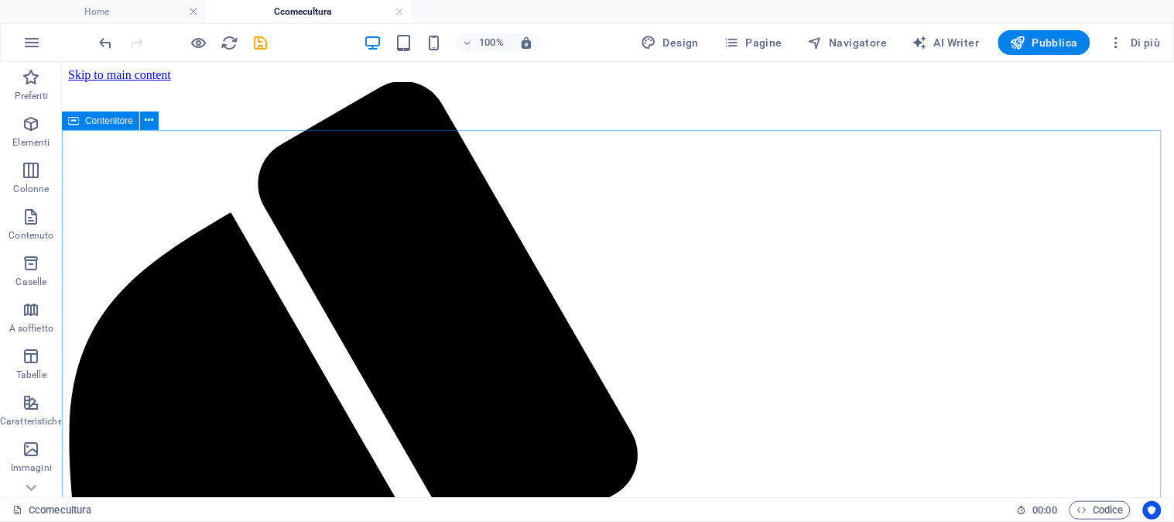
click at [94, 118] on span "Contenitore" at bounding box center [109, 120] width 48 height 9
click at [95, 121] on span "Contenitore" at bounding box center [109, 120] width 48 height 9
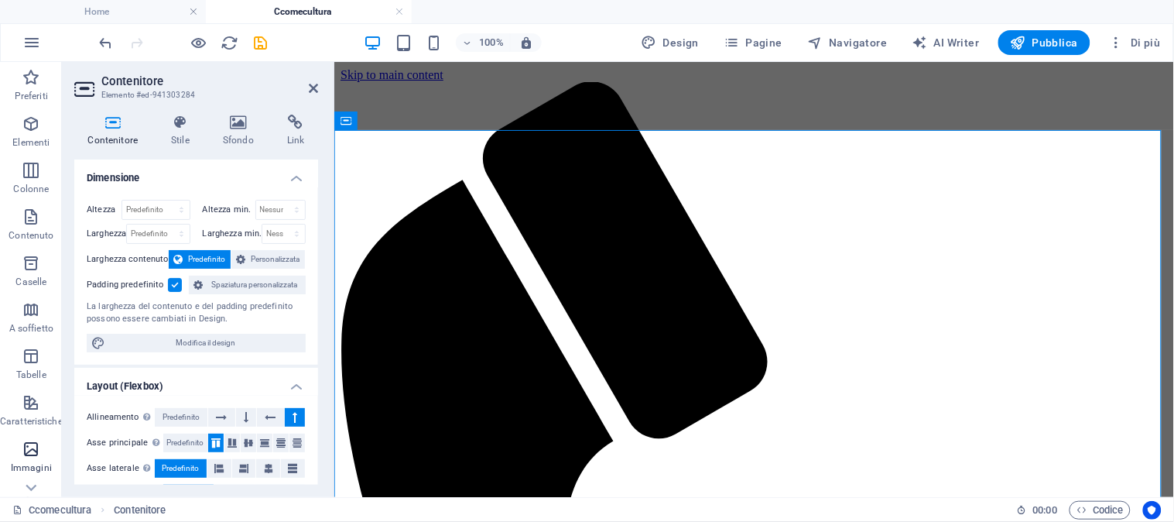
click at [34, 457] on icon "button" at bounding box center [31, 449] width 19 height 19
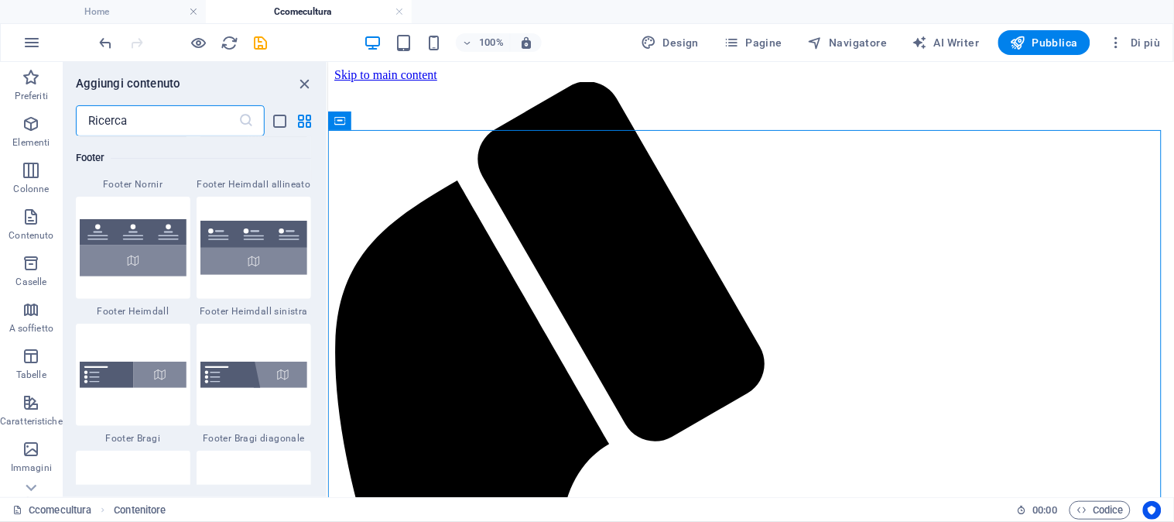
scroll to position [10513, 0]
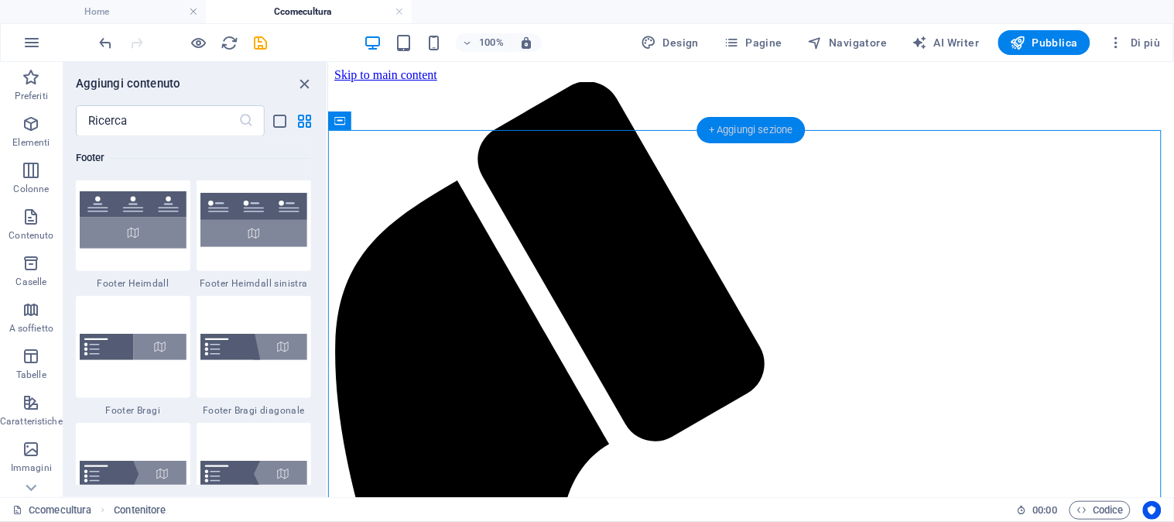
click at [732, 128] on div "+ Aggiungi sezione" at bounding box center [751, 130] width 109 height 26
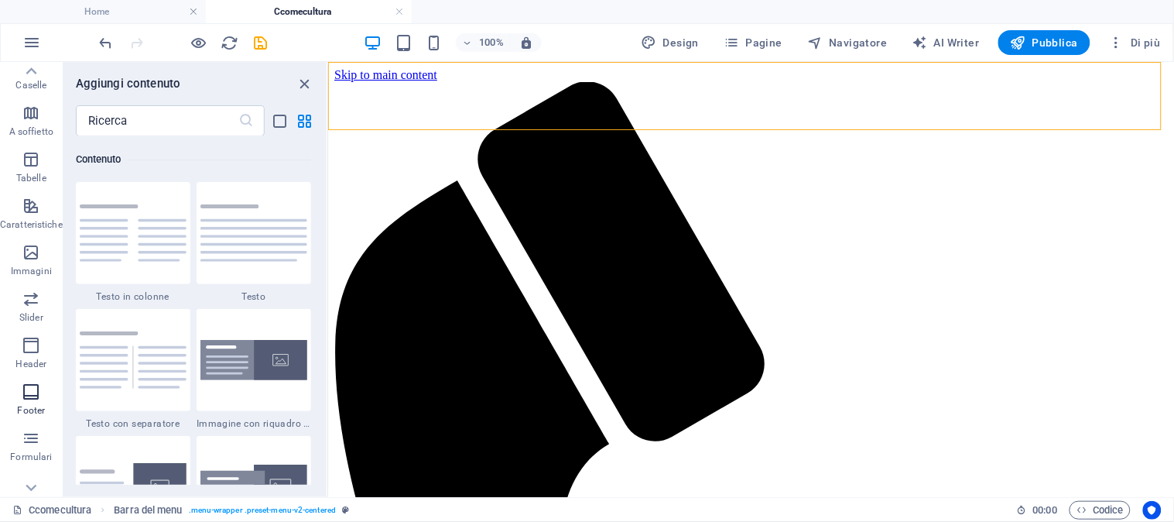
scroll to position [172, 0]
click at [26, 283] on icon "button" at bounding box center [31, 277] width 19 height 19
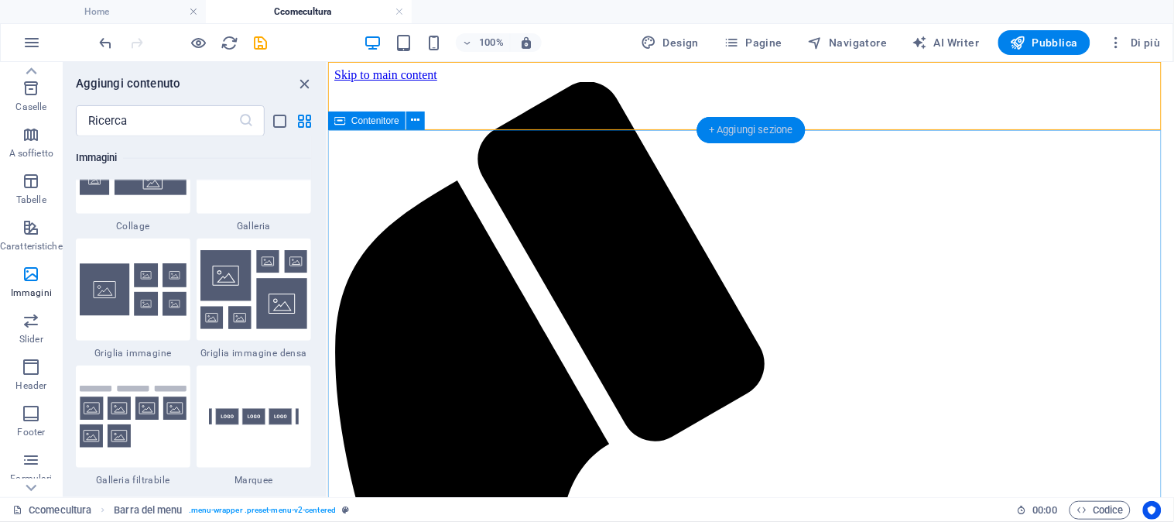
scroll to position [8019, 0]
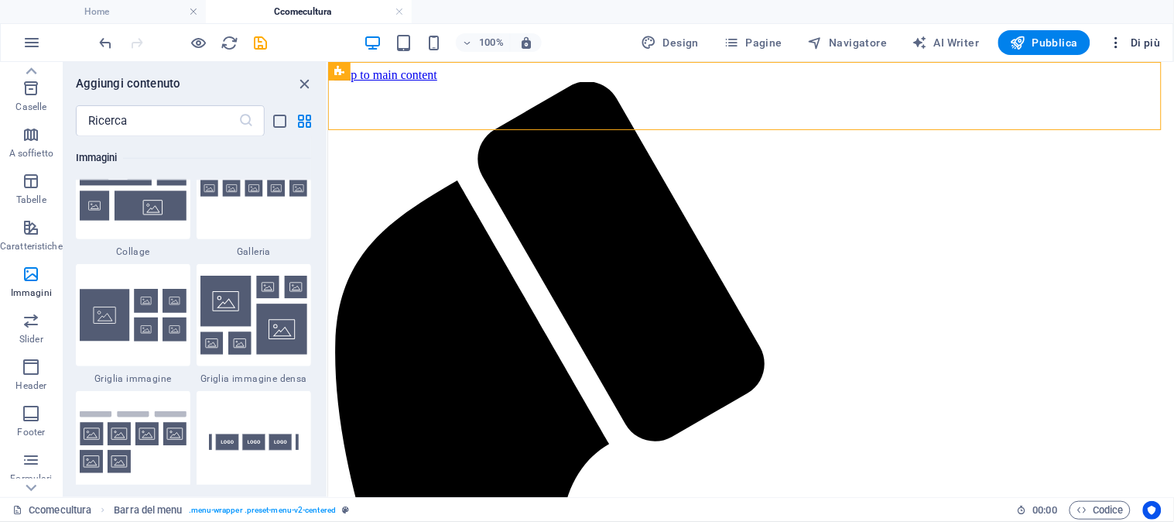
click at [1136, 40] on span "Di più" at bounding box center [1135, 42] width 52 height 15
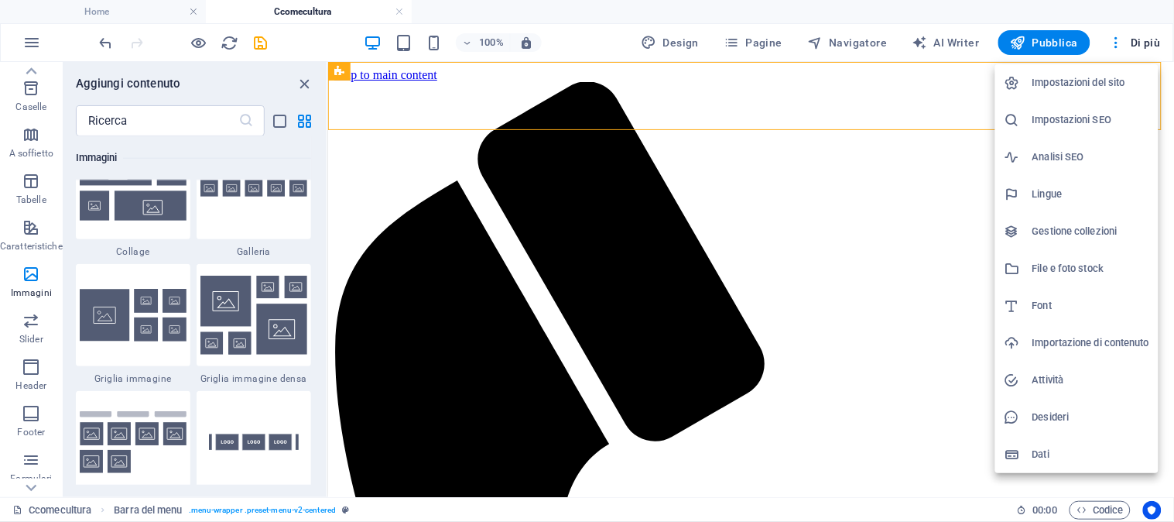
click at [1124, 43] on div at bounding box center [587, 261] width 1174 height 522
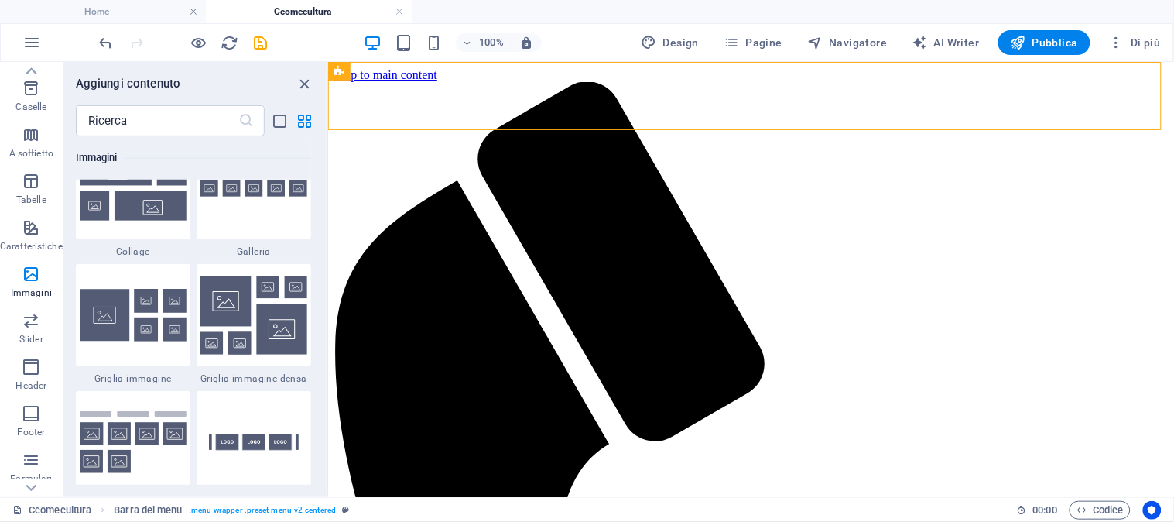
click at [1115, 44] on icon "button" at bounding box center [1116, 42] width 15 height 15
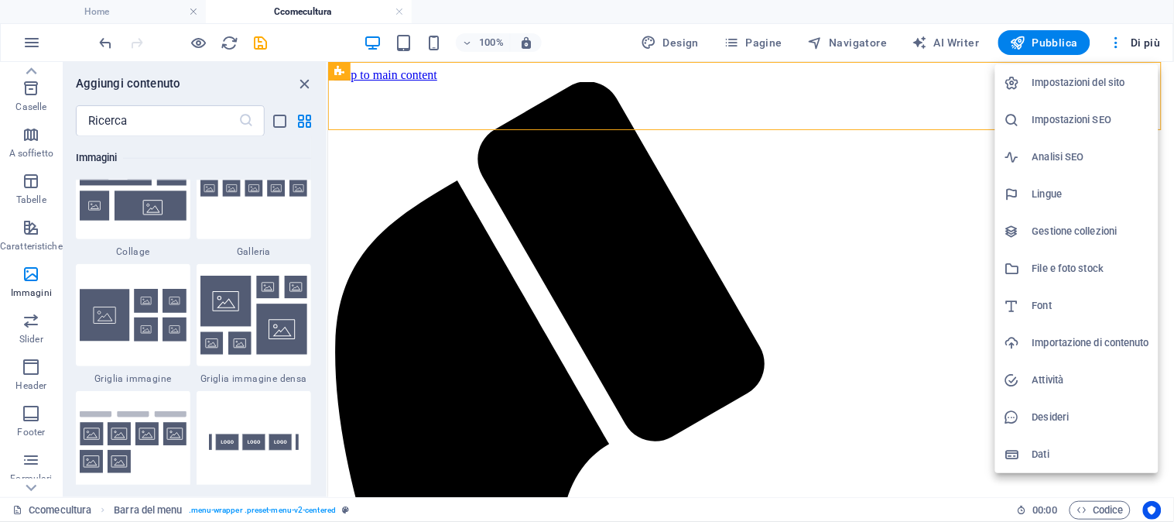
click at [27, 275] on div at bounding box center [587, 261] width 1174 height 522
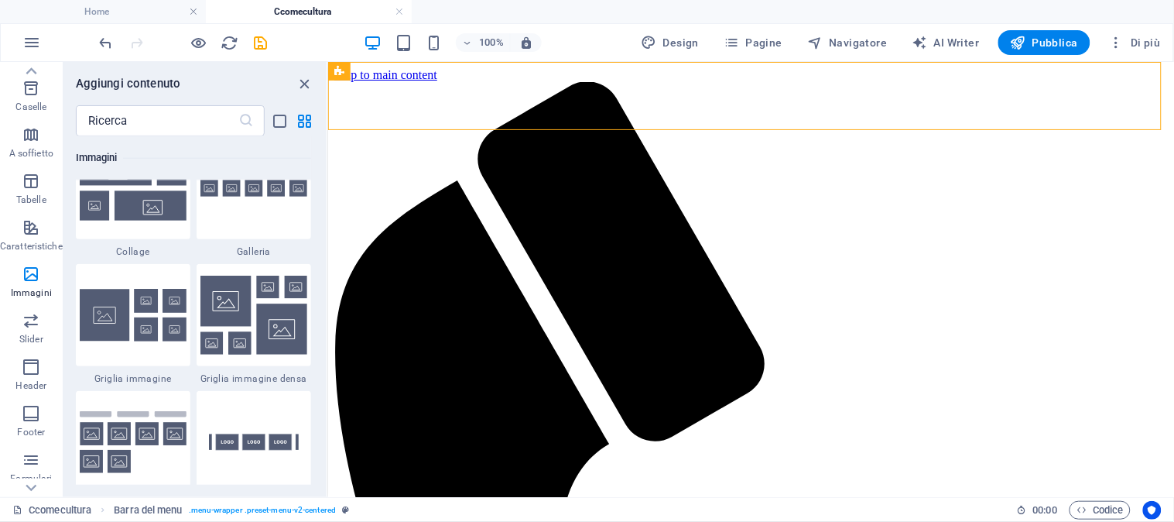
click at [27, 275] on div "Impostazioni del sito Impostazioni SEO Analisi SEO Lingue Gestione collezioni F…" at bounding box center [587, 265] width 1174 height 512
click at [27, 275] on icon "button" at bounding box center [31, 274] width 19 height 19
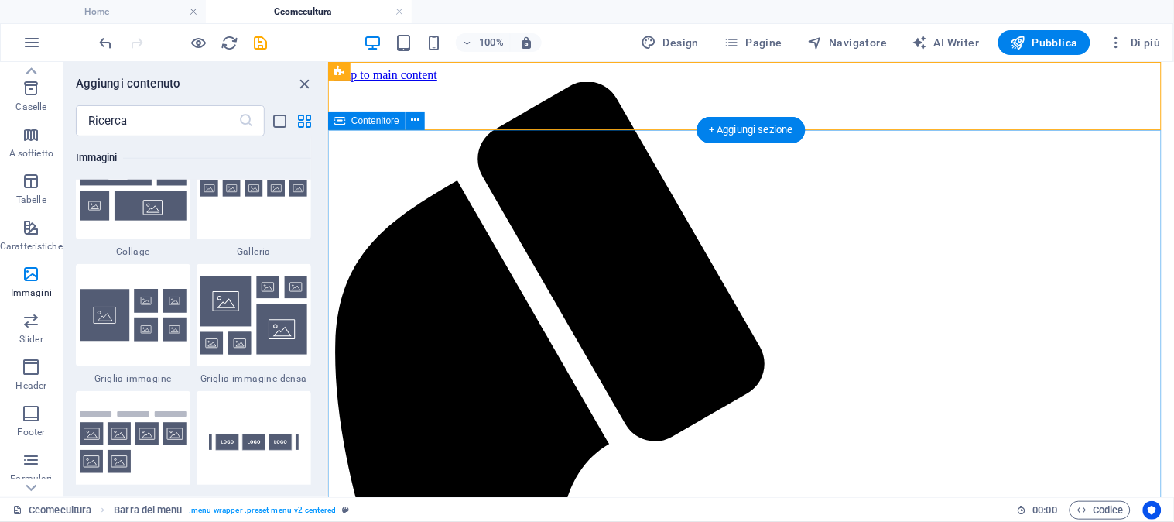
drag, startPoint x: 355, startPoint y: 336, endPoint x: 700, endPoint y: 178, distance: 379.6
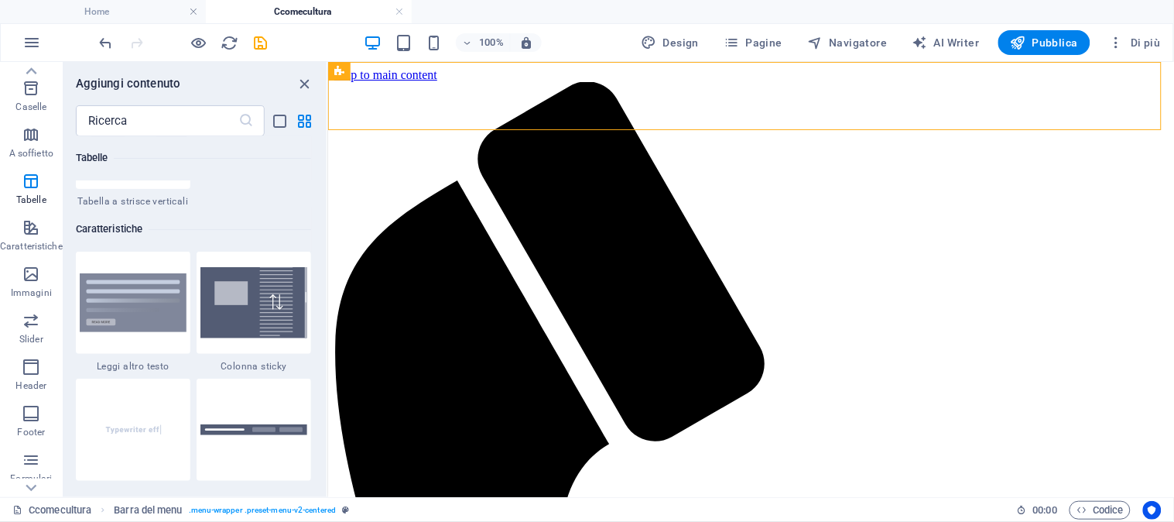
scroll to position [5955, 0]
